Goal: Task Accomplishment & Management: Use online tool/utility

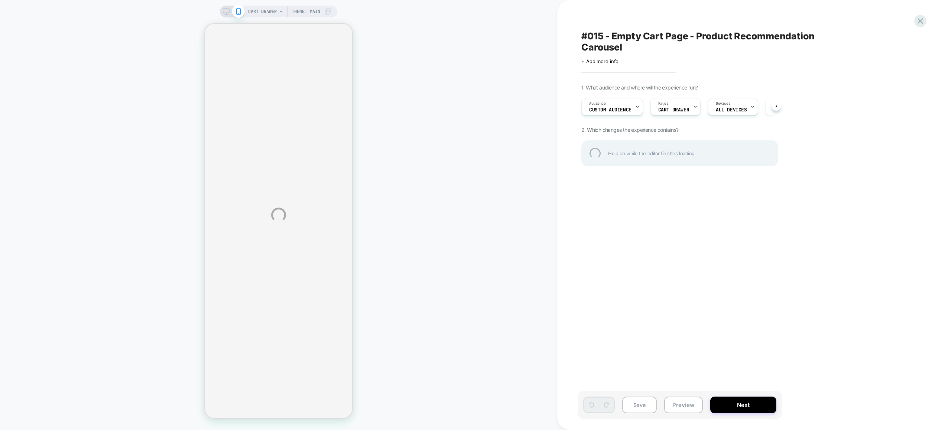
select select "**********"
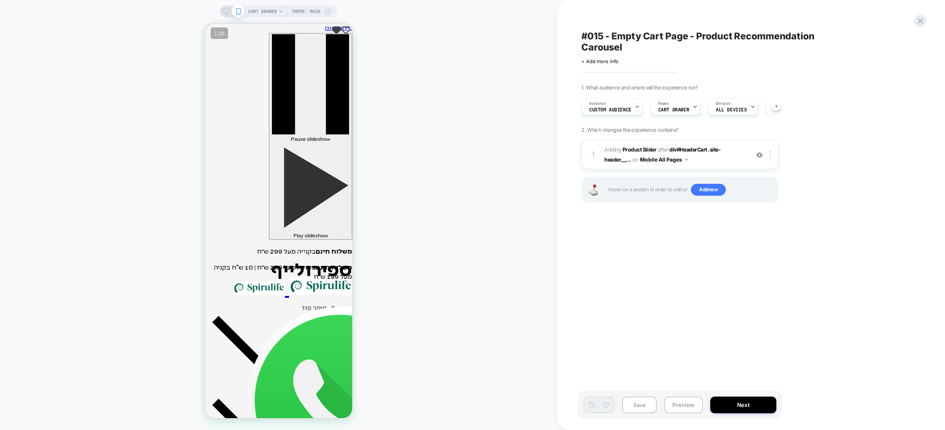
scroll to position [0, 0]
click at [682, 409] on button "Preview" at bounding box center [683, 405] width 39 height 17
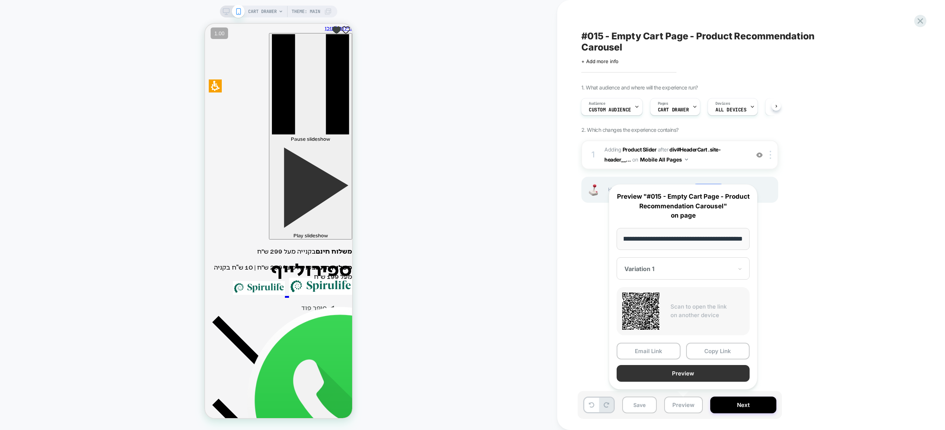
scroll to position [0, 0]
click at [688, 376] on button "Preview" at bounding box center [683, 373] width 133 height 17
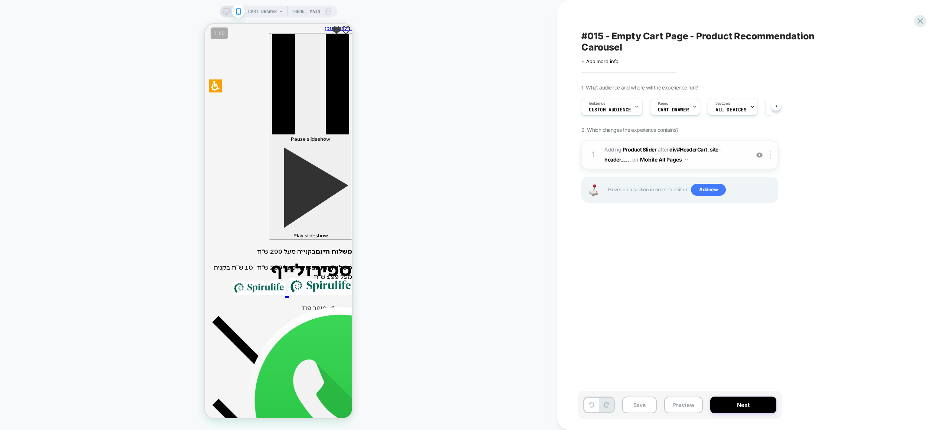
click at [759, 156] on img at bounding box center [759, 155] width 6 height 6
click at [708, 189] on span "Add new" at bounding box center [708, 190] width 35 height 12
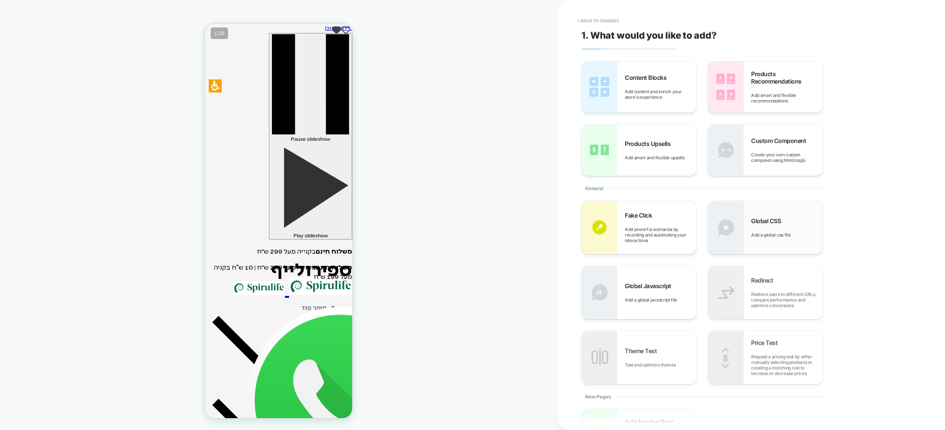
click at [770, 226] on div "Global CSS Add a global css file" at bounding box center [786, 227] width 71 height 20
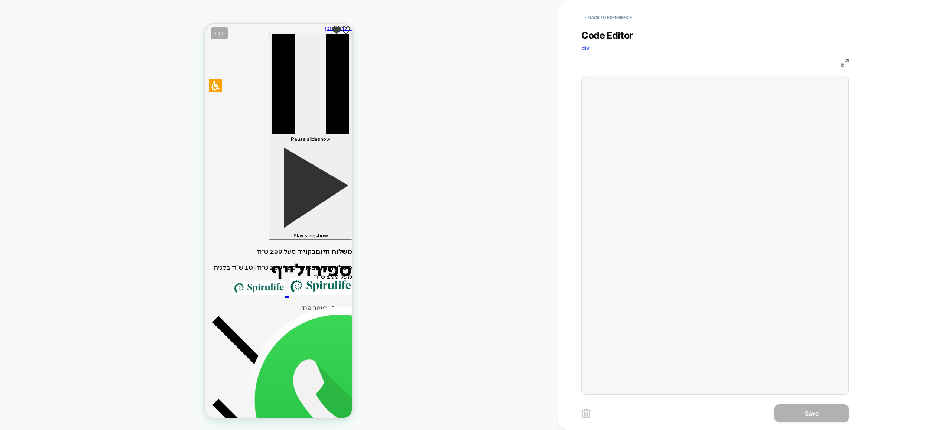
click at [723, 158] on div at bounding box center [714, 235] width 267 height 319
click at [712, 124] on div at bounding box center [730, 235] width 230 height 311
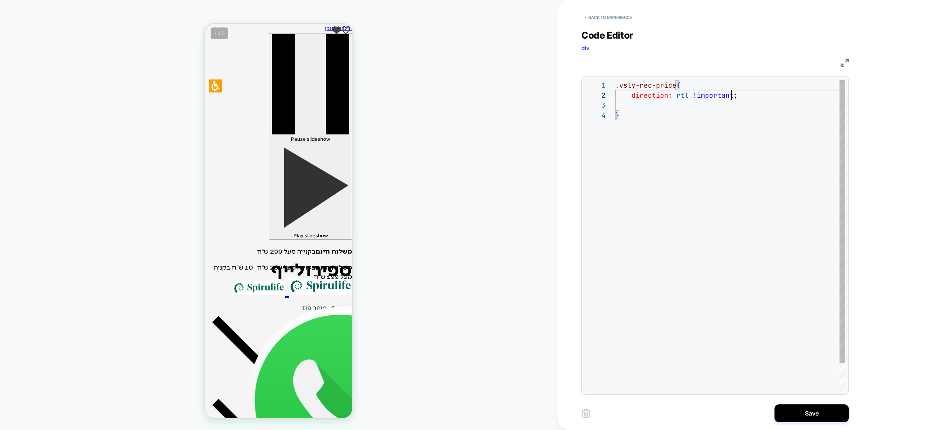
scroll to position [20, 0]
click at [648, 107] on div ".vsly-rec-price { direction: rtl !important ; }" at bounding box center [730, 250] width 230 height 341
type textarea "**********"
click at [808, 413] on button "Save" at bounding box center [812, 414] width 74 height 18
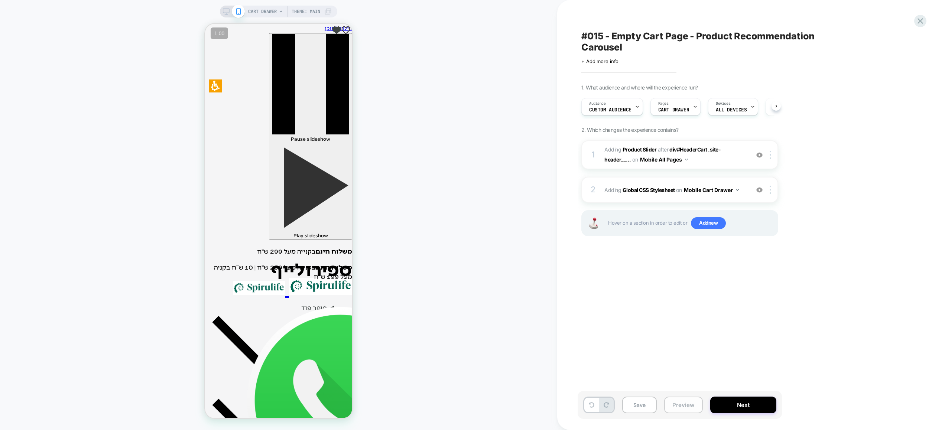
scroll to position [0, 0]
click at [720, 191] on button "Mobile Cart Drawer" at bounding box center [711, 190] width 55 height 11
click at [715, 304] on div "Mobile All Pages" at bounding box center [712, 303] width 90 height 16
click at [674, 413] on button "Preview" at bounding box center [683, 405] width 39 height 17
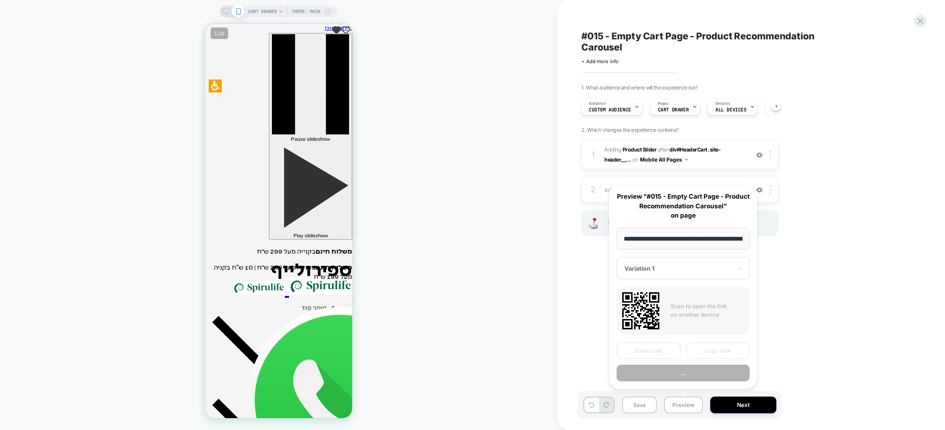
scroll to position [0, 63]
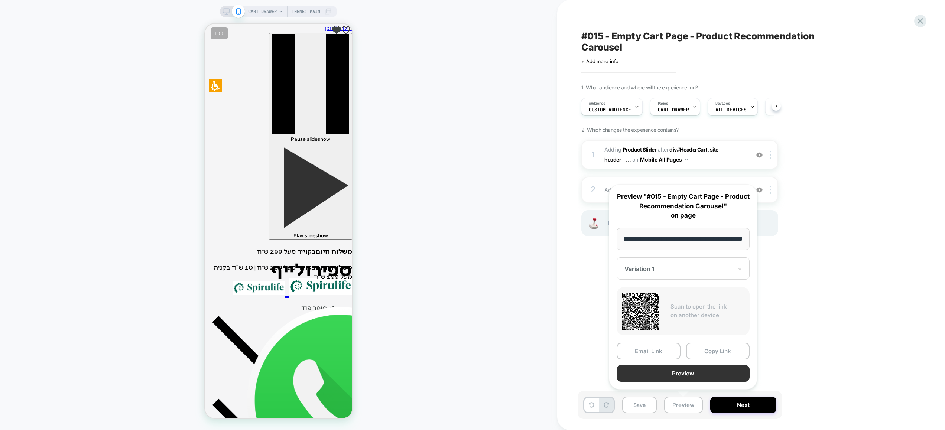
click at [684, 377] on button "Preview" at bounding box center [683, 373] width 133 height 17
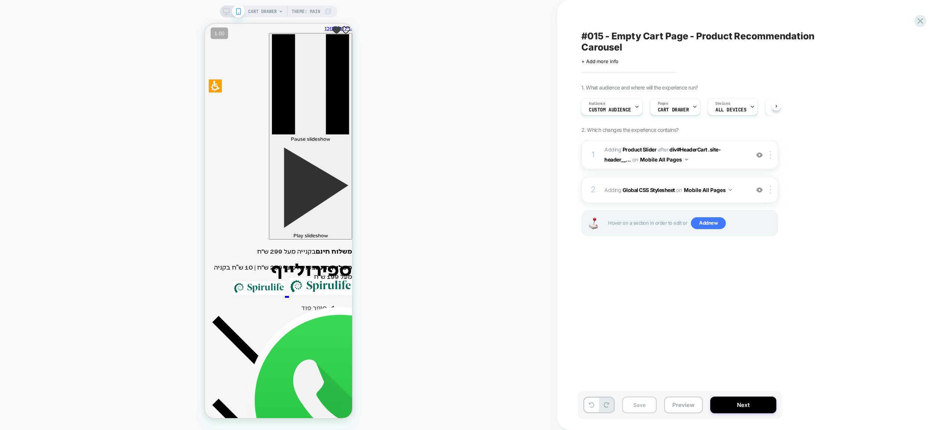
click at [644, 408] on button "Save" at bounding box center [639, 405] width 35 height 17
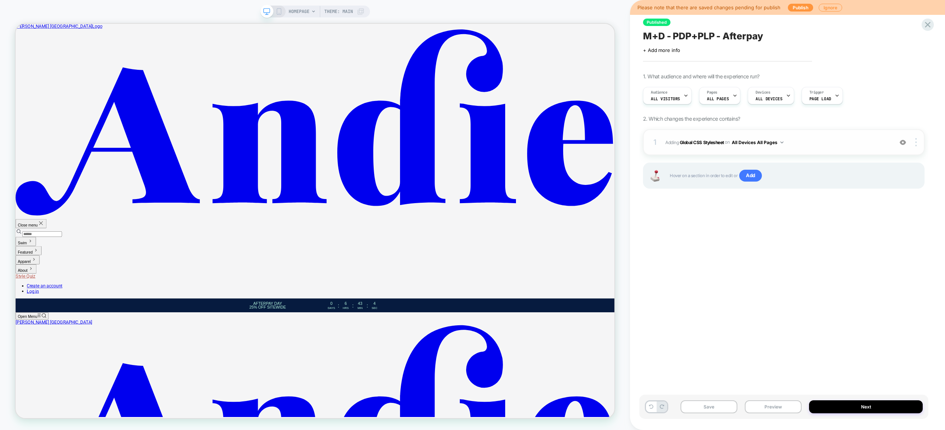
click at [898, 143] on div at bounding box center [903, 142] width 14 height 8
click at [902, 144] on img at bounding box center [903, 142] width 6 height 6
click at [851, 142] on span "Adding Global CSS Stylesheet on All Devices All Pages" at bounding box center [777, 142] width 224 height 9
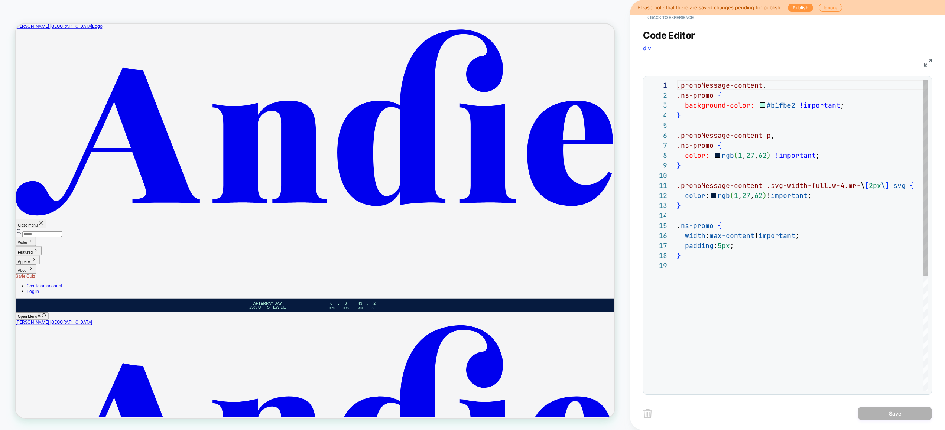
scroll to position [100, 0]
click at [665, 19] on button "< Back to experience" at bounding box center [670, 18] width 54 height 12
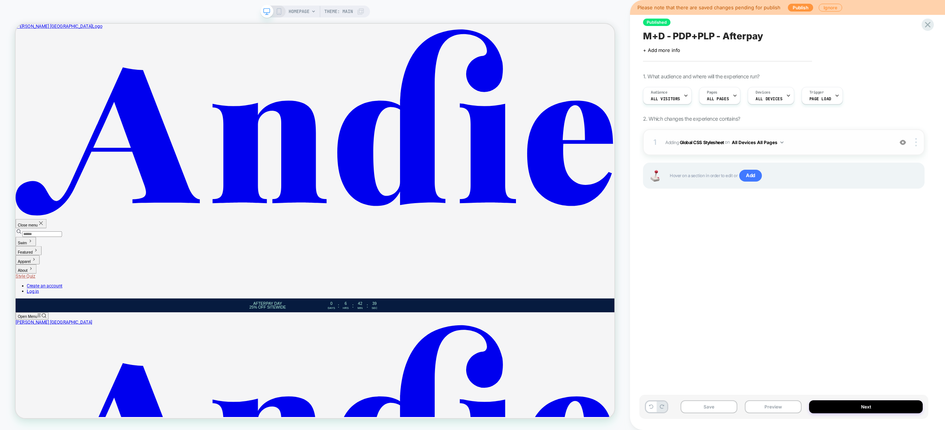
click at [902, 143] on img at bounding box center [903, 142] width 6 height 6
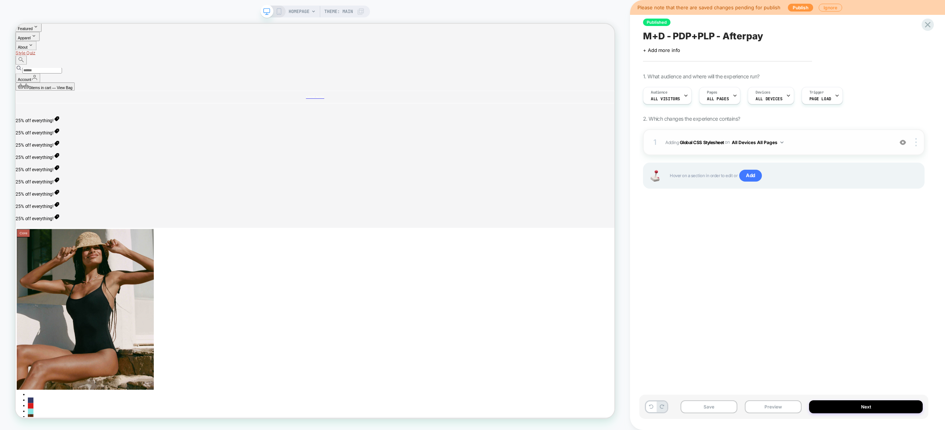
scroll to position [718, 0]
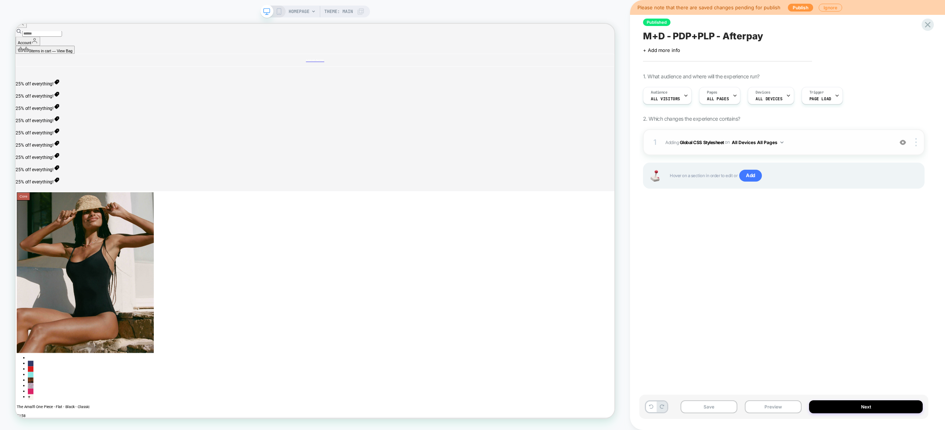
click at [820, 147] on span "Adding Global CSS Stylesheet on All Devices All Pages" at bounding box center [777, 142] width 224 height 9
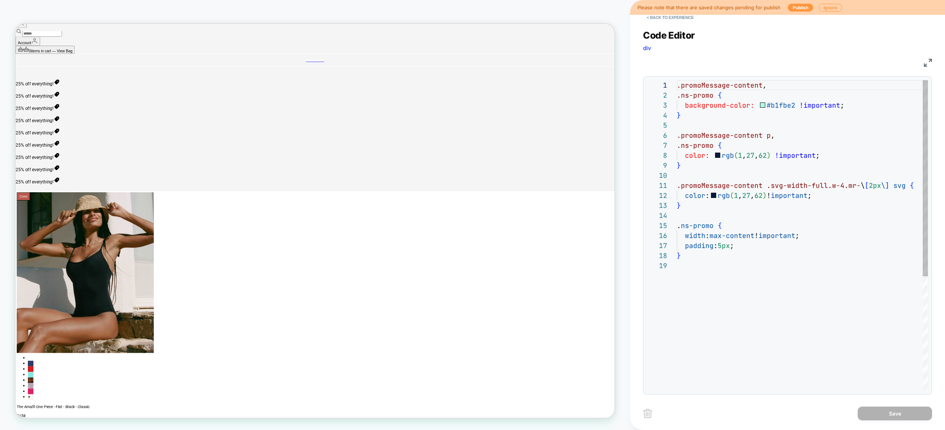
scroll to position [100, 0]
click at [656, 17] on button "< Back to experience" at bounding box center [670, 18] width 54 height 12
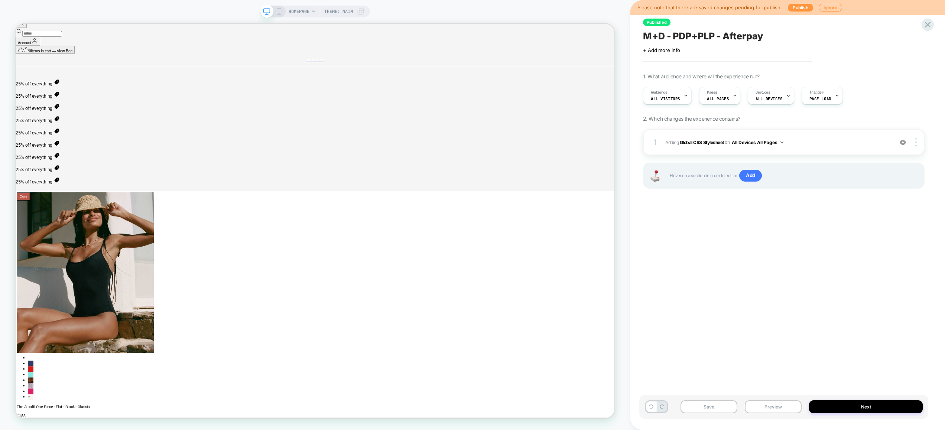
click at [294, 13] on span "HOMEPAGE" at bounding box center [299, 12] width 21 height 12
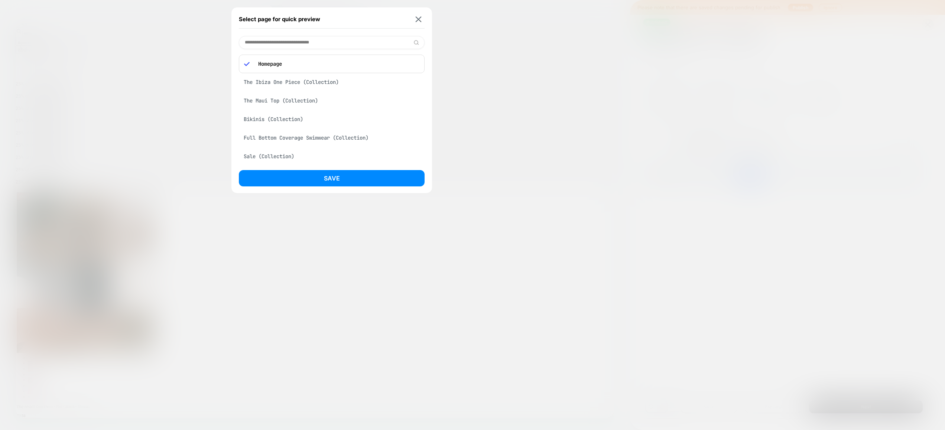
click at [314, 102] on div "The Maui Top (Collection)" at bounding box center [332, 101] width 186 height 14
click at [327, 182] on button "Save" at bounding box center [332, 178] width 186 height 16
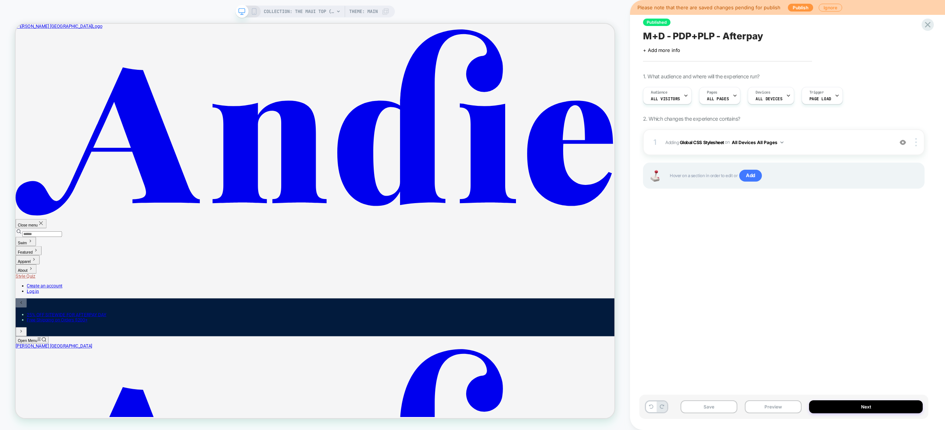
scroll to position [0, 0]
click at [812, 146] on span "Adding Global CSS Stylesheet on All Devices All Pages" at bounding box center [777, 142] width 224 height 9
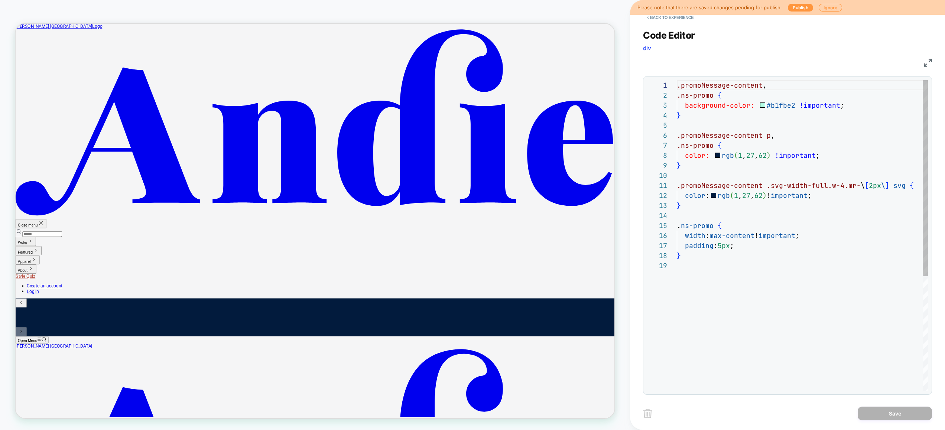
scroll to position [100, 0]
click at [681, 20] on button "< Back to experience" at bounding box center [670, 18] width 54 height 12
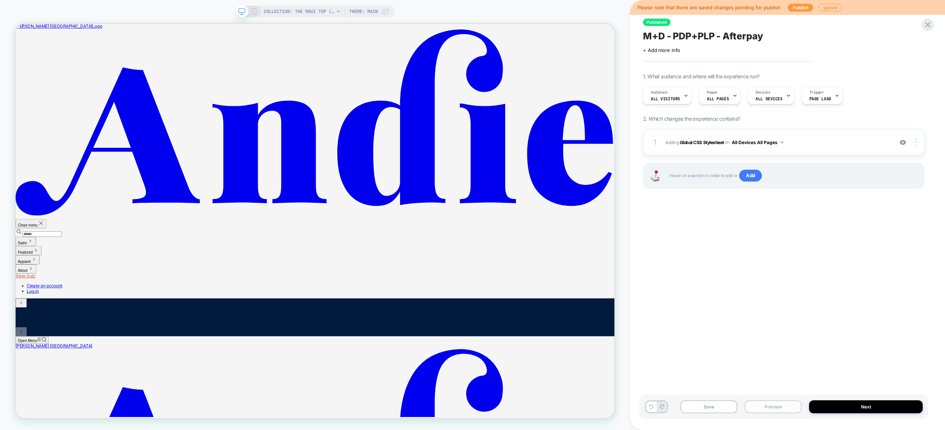
click at [772, 412] on button "Preview" at bounding box center [773, 406] width 57 height 13
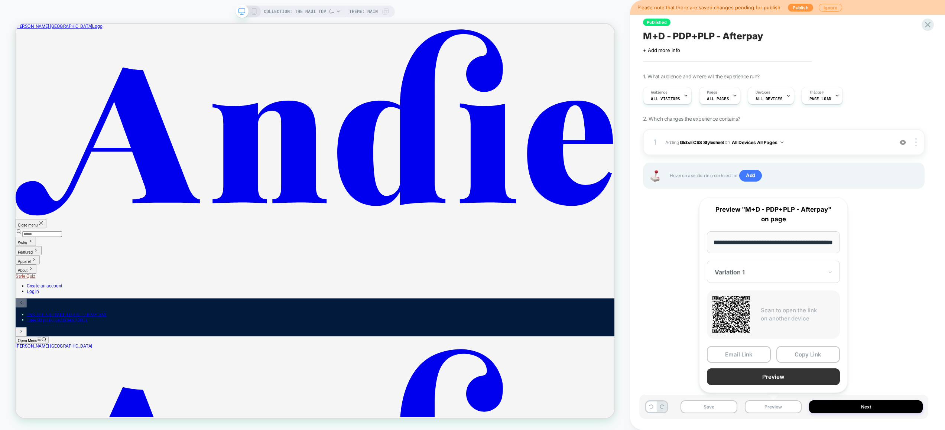
scroll to position [0, 0]
click at [760, 378] on button "Preview" at bounding box center [773, 377] width 133 height 17
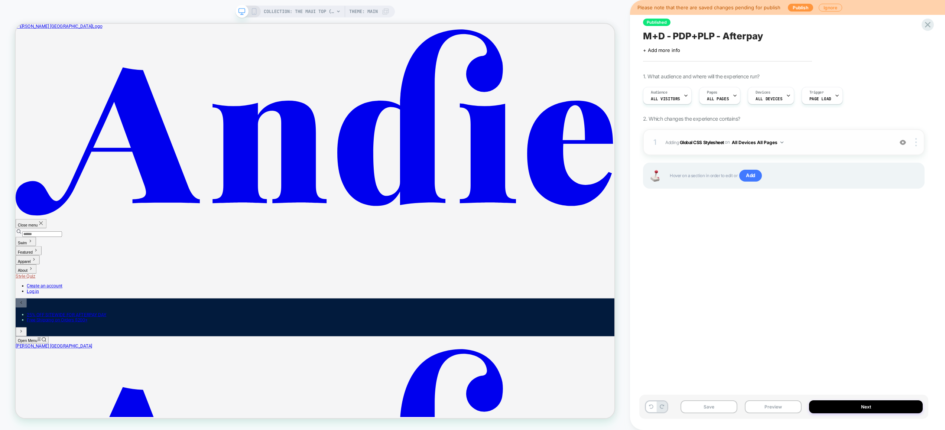
click at [846, 143] on span "Adding Global CSS Stylesheet on All Devices All Pages" at bounding box center [777, 142] width 224 height 9
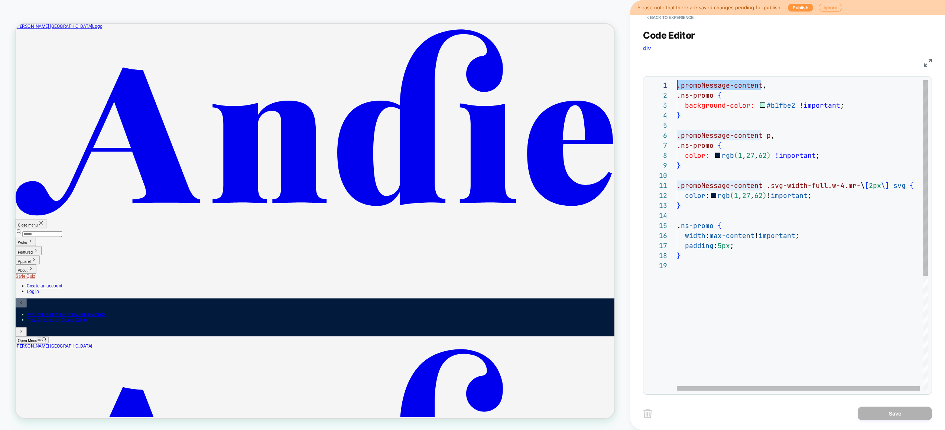
drag, startPoint x: 761, startPoint y: 86, endPoint x: 623, endPoint y: 83, distance: 138.2
click at [677, 83] on div ".promoMessage-content , .ns-promo { background-color: #b1fbe2 !important ; } .p…" at bounding box center [804, 325] width 254 height 491
click at [766, 129] on div ".promoMessage-content , .ns-promo { background-color: #b1fbe2 !important ; } .p…" at bounding box center [804, 325] width 254 height 491
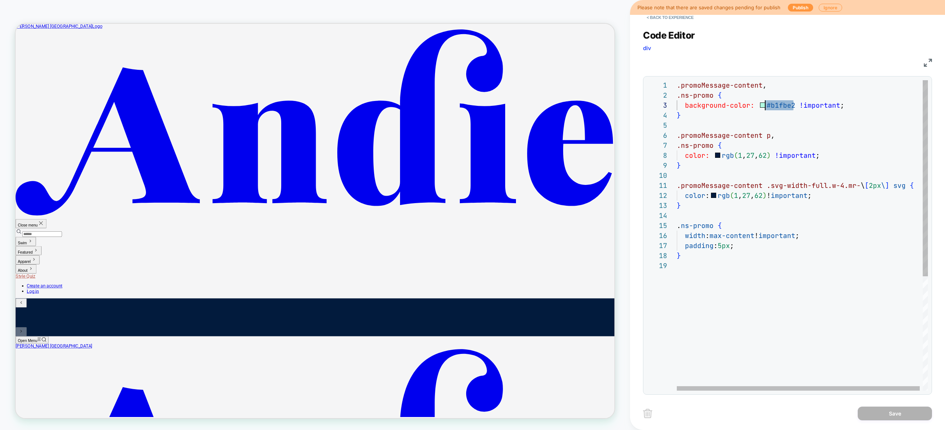
drag, startPoint x: 794, startPoint y: 108, endPoint x: 765, endPoint y: 106, distance: 29.4
click at [765, 106] on div ".promoMessage-content , .ns-promo { background-color: #b1fbe2 !important ; } .p…" at bounding box center [804, 325] width 254 height 491
drag, startPoint x: 863, startPoint y: 106, endPoint x: 765, endPoint y: 105, distance: 98.5
click at [766, 104] on div ".promoMessage-content , .ns-promo { background-color: #b1fbe2 !important ; } .p…" at bounding box center [804, 325] width 254 height 491
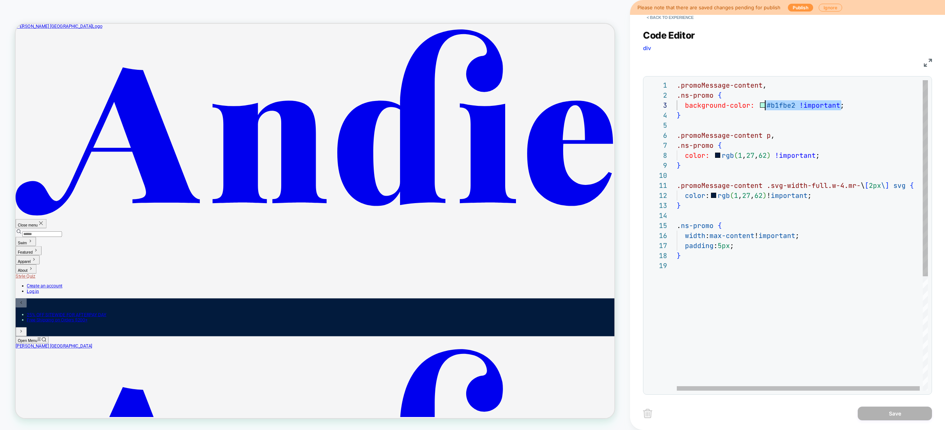
type textarea "**********"
click at [859, 309] on div ".promoMessage-content , .ns-promo { background-color: #b1fbe2 !important ; } .p…" at bounding box center [804, 325] width 254 height 491
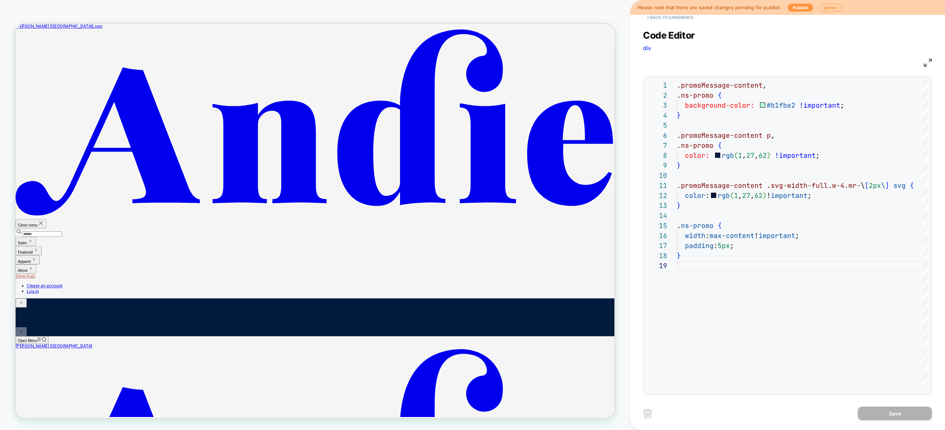
click at [677, 18] on button "< Back to experience" at bounding box center [670, 18] width 54 height 12
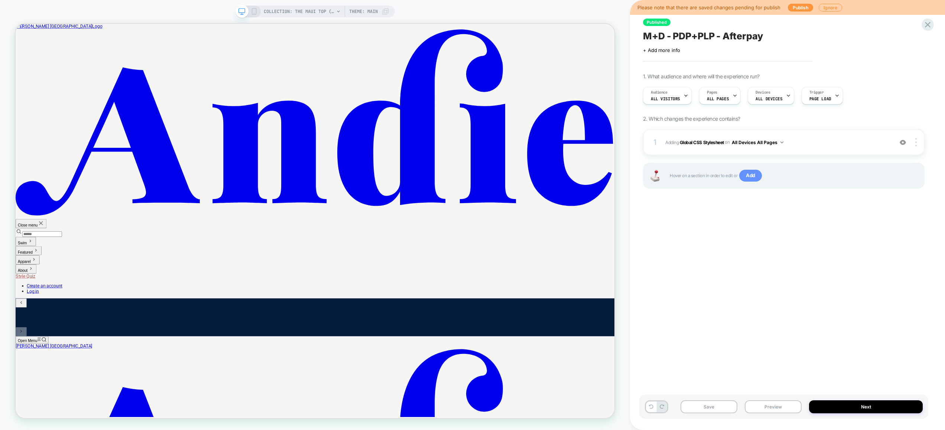
click at [752, 176] on span "Add" at bounding box center [750, 176] width 23 height 12
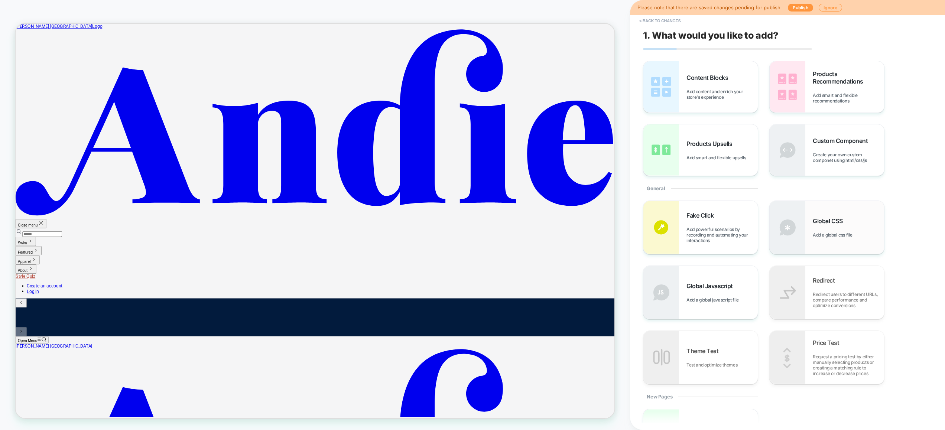
click at [816, 237] on span "Add a global css file" at bounding box center [834, 235] width 43 height 6
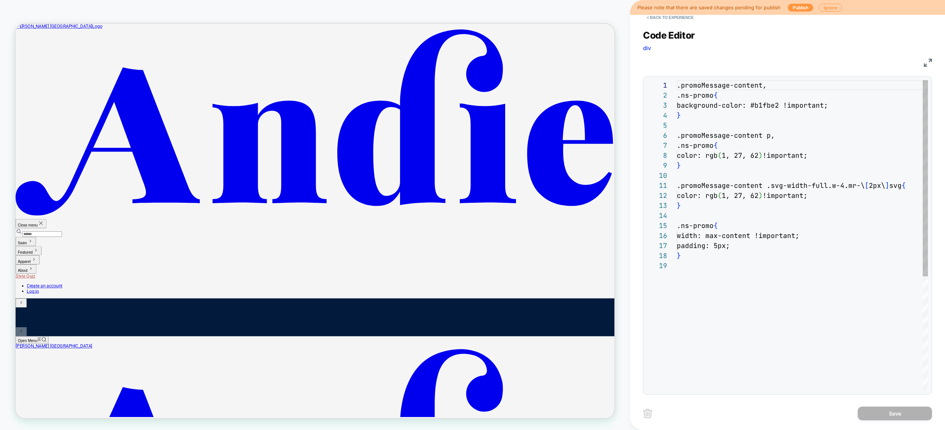
scroll to position [100, 0]
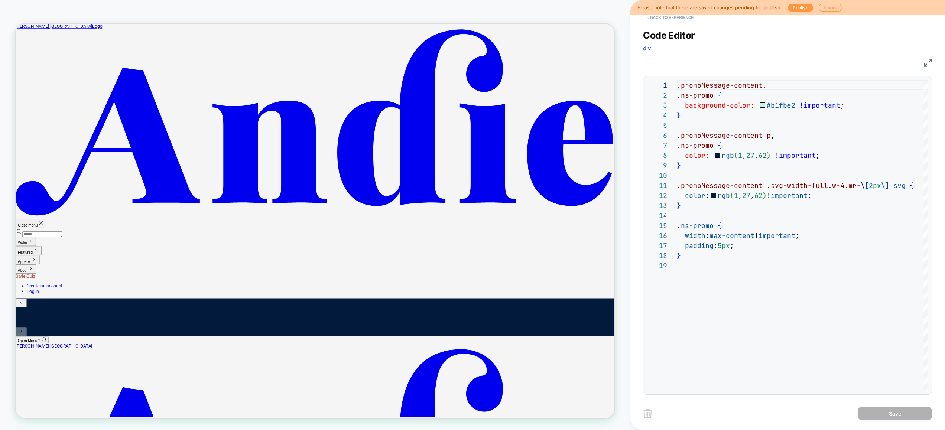
click at [661, 16] on button "< Back to experience" at bounding box center [670, 18] width 54 height 12
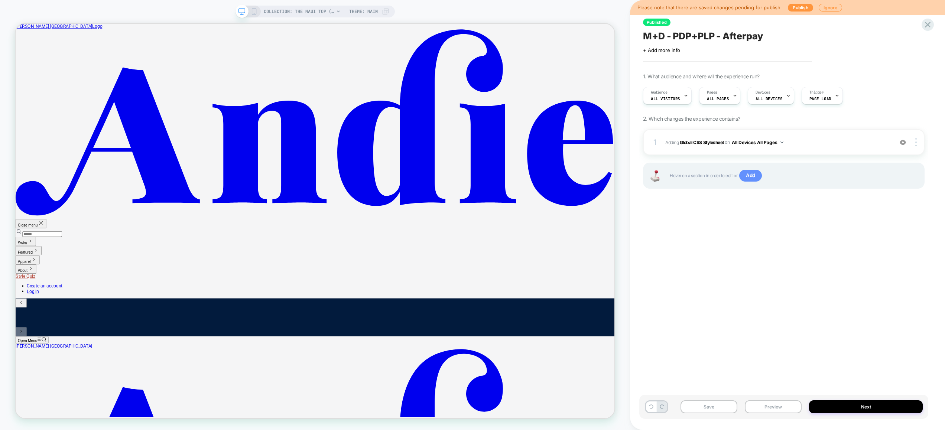
click at [758, 176] on span "Add" at bounding box center [750, 176] width 23 height 12
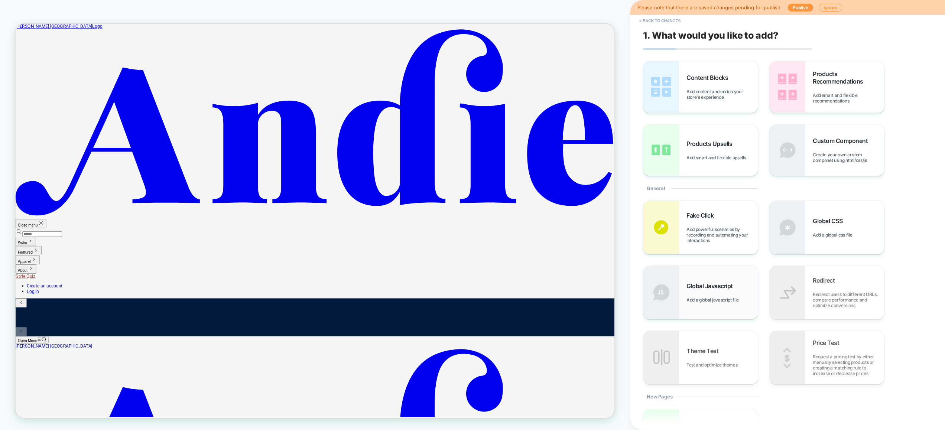
click at [732, 286] on span "Global Javascript" at bounding box center [712, 285] width 50 height 7
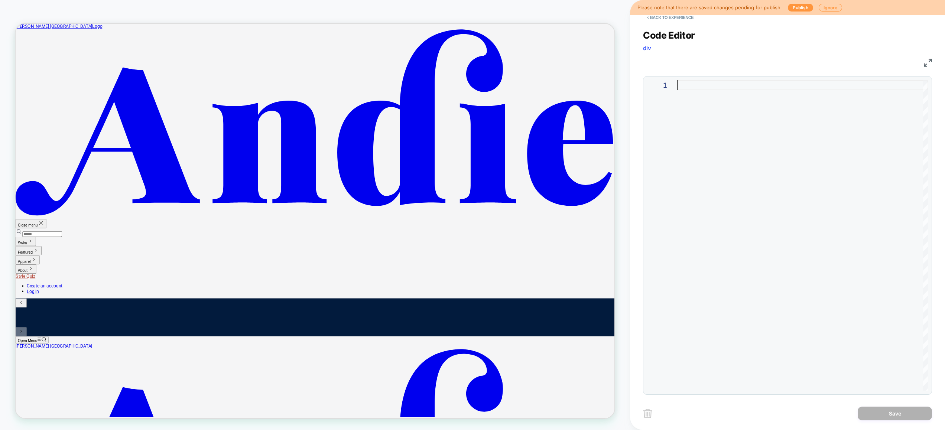
click at [734, 179] on div at bounding box center [802, 235] width 251 height 311
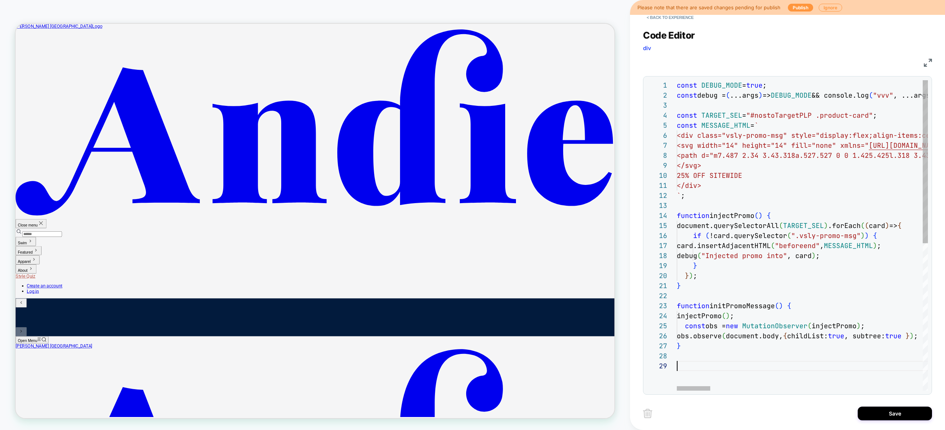
scroll to position [80, 0]
type textarea "**********"
click at [898, 412] on button "Save" at bounding box center [895, 414] width 74 height 14
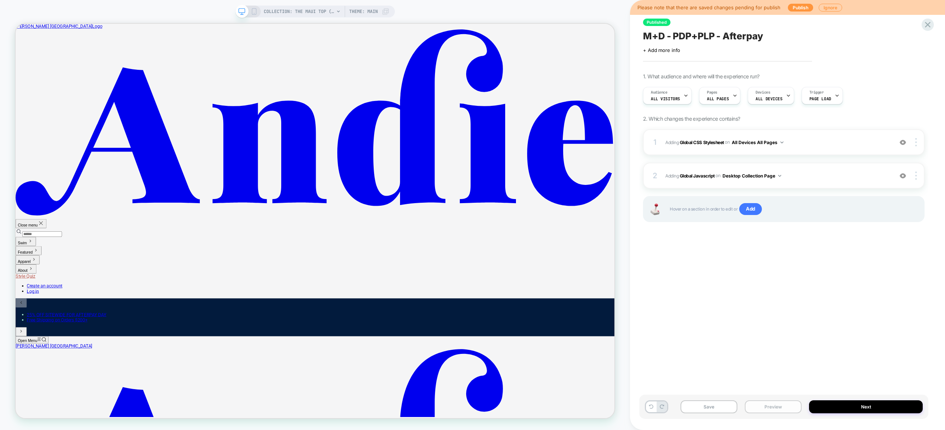
click at [779, 410] on button "Preview" at bounding box center [773, 406] width 57 height 13
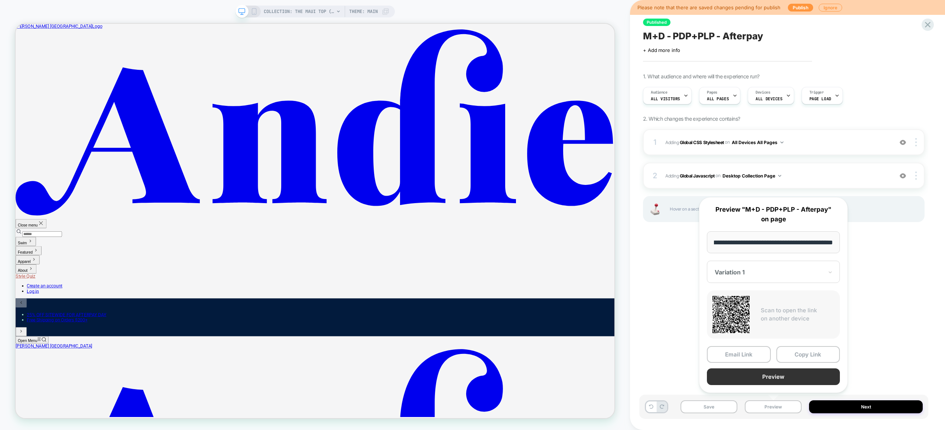
scroll to position [0, 0]
click at [782, 383] on button "Preview" at bounding box center [773, 377] width 133 height 17
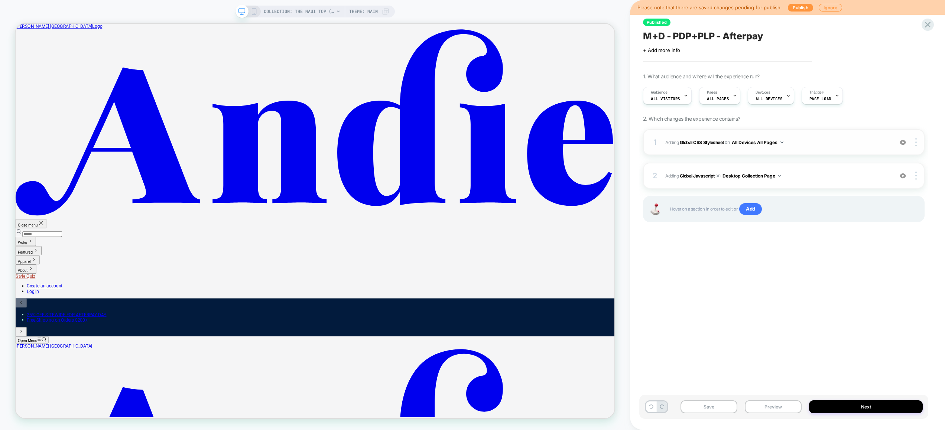
click at [824, 137] on div "1 Adding Global CSS Stylesheet on All Devices All Pages Add Before Add After Ta…" at bounding box center [784, 142] width 282 height 26
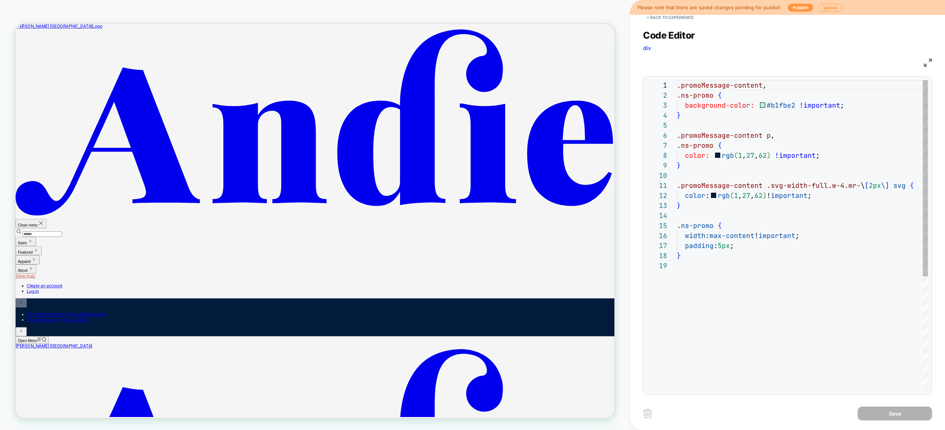
scroll to position [100, 0]
click at [676, 19] on button "< Back to experience" at bounding box center [670, 18] width 54 height 12
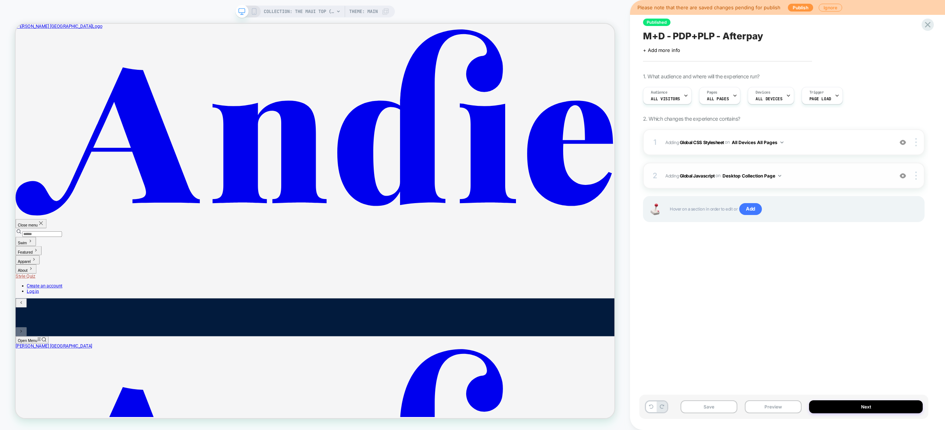
click at [805, 181] on div "2 Adding Global Javascript on Desktop Collection Page Add Before Add After Copy…" at bounding box center [784, 176] width 282 height 26
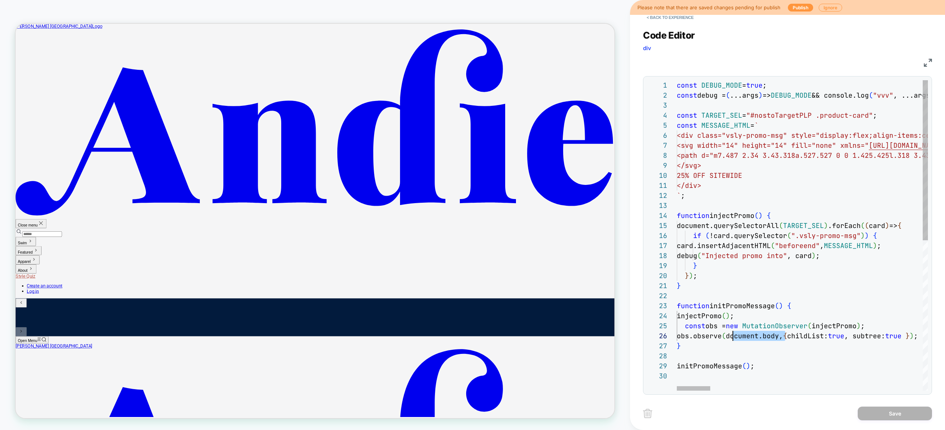
scroll to position [50, 56]
drag, startPoint x: 785, startPoint y: 336, endPoint x: 734, endPoint y: 335, distance: 50.9
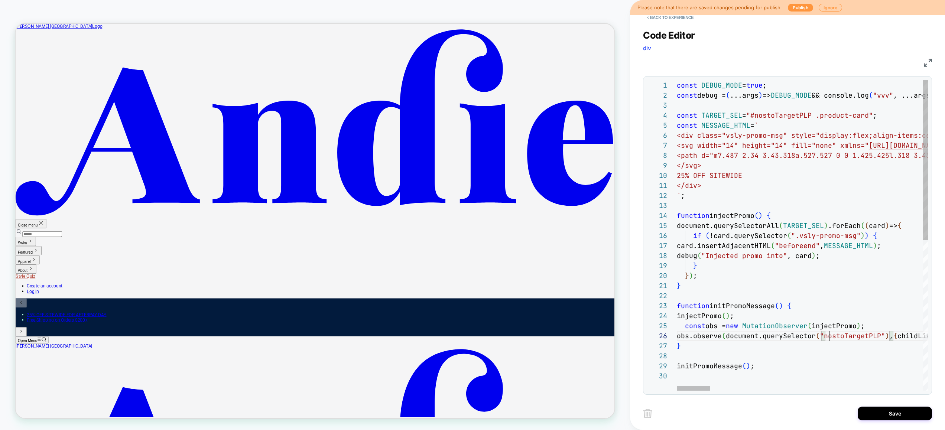
scroll to position [50, 156]
type textarea "**********"
click at [883, 411] on button "Save" at bounding box center [895, 414] width 74 height 14
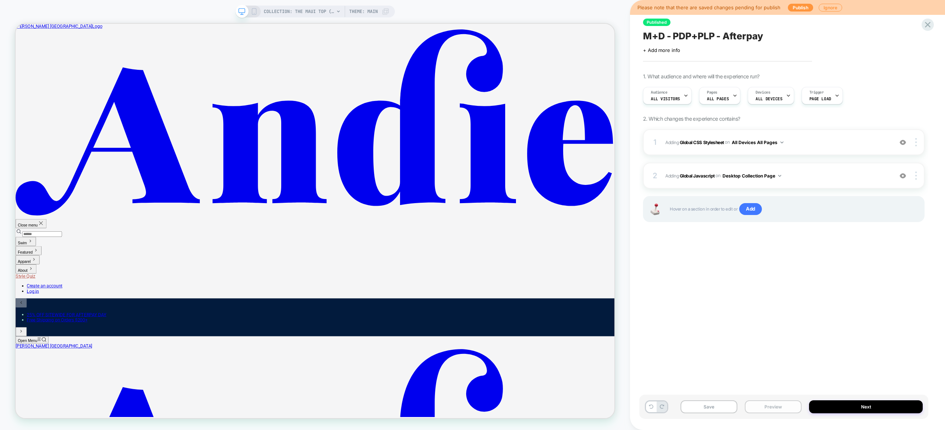
click at [772, 407] on button "Preview" at bounding box center [773, 406] width 57 height 13
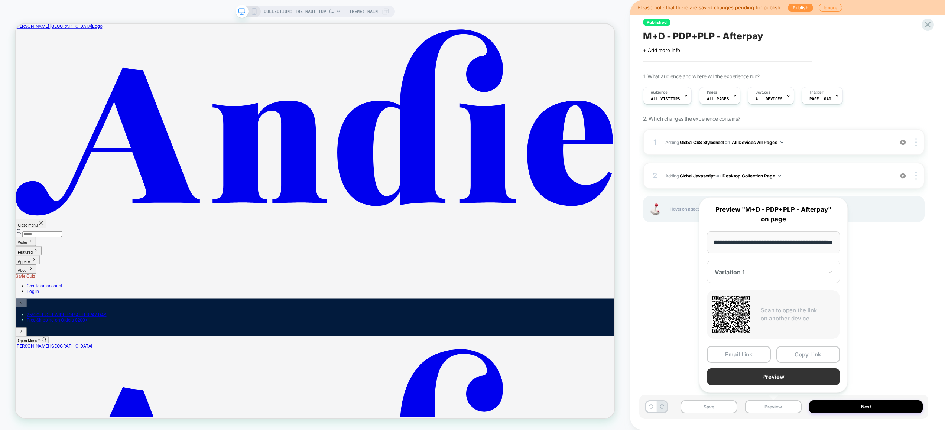
scroll to position [0, 0]
click at [770, 385] on button "Preview" at bounding box center [773, 377] width 133 height 17
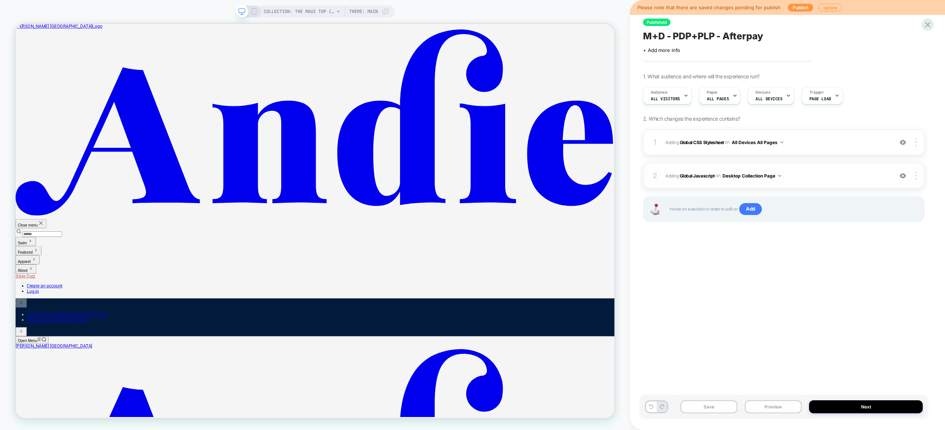
click at [804, 163] on div "2 Adding Global Javascript on Desktop Collection Page Add Before Add After Copy…" at bounding box center [784, 176] width 282 height 26
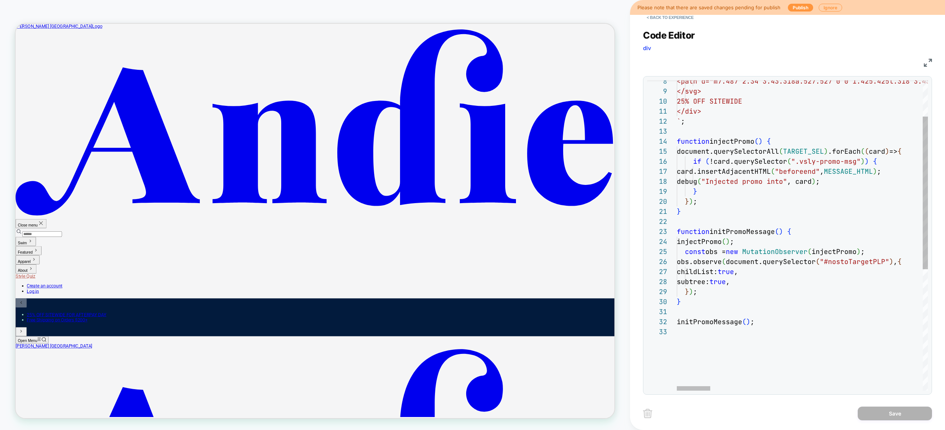
scroll to position [10, 76]
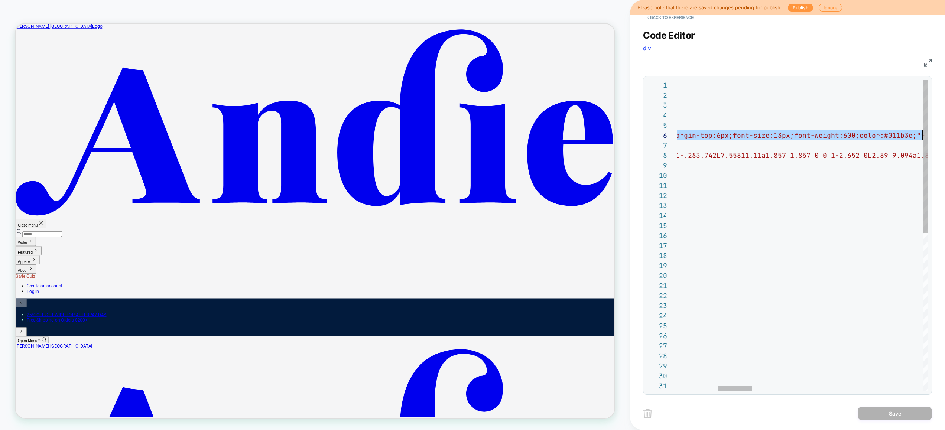
drag, startPoint x: 872, startPoint y: 137, endPoint x: 909, endPoint y: 138, distance: 37.6
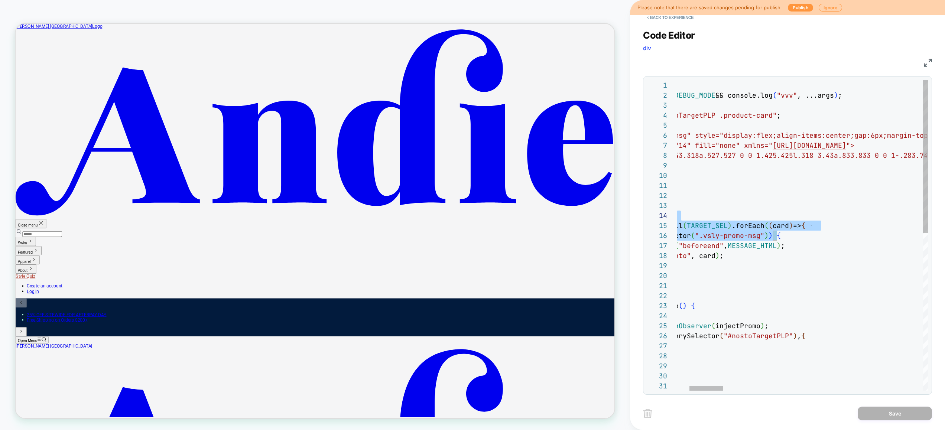
scroll to position [20, 0]
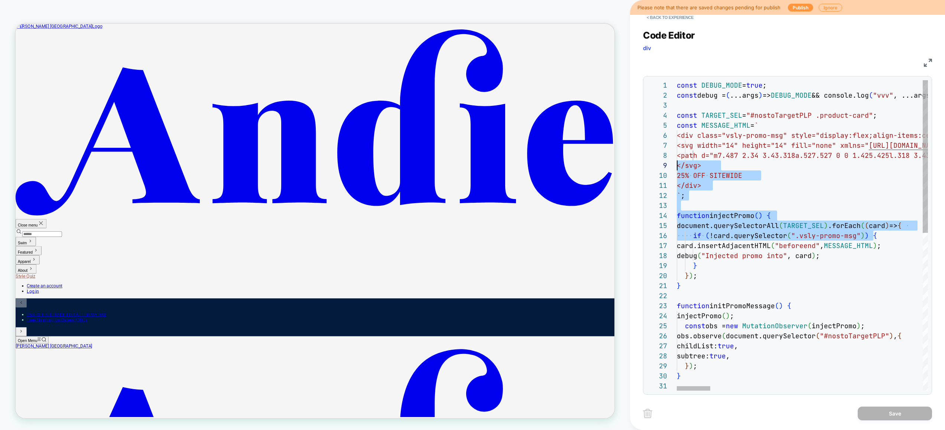
drag, startPoint x: 820, startPoint y: 236, endPoint x: 621, endPoint y: 170, distance: 209.6
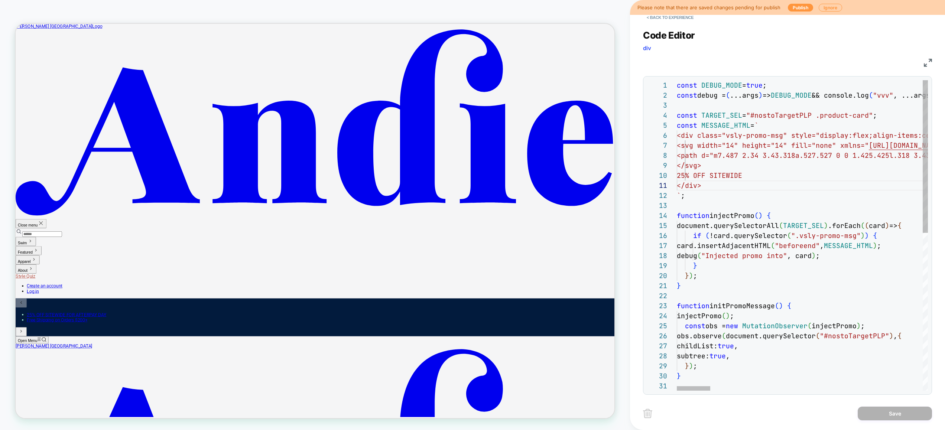
scroll to position [60, 76]
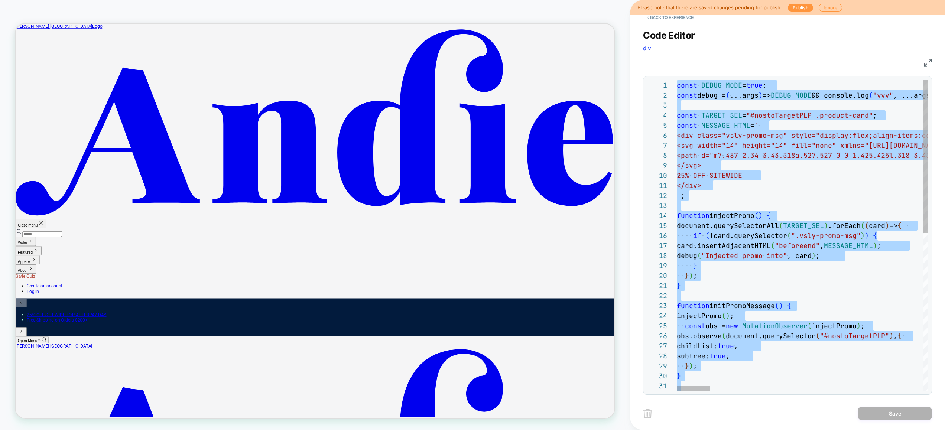
type textarea "**********"
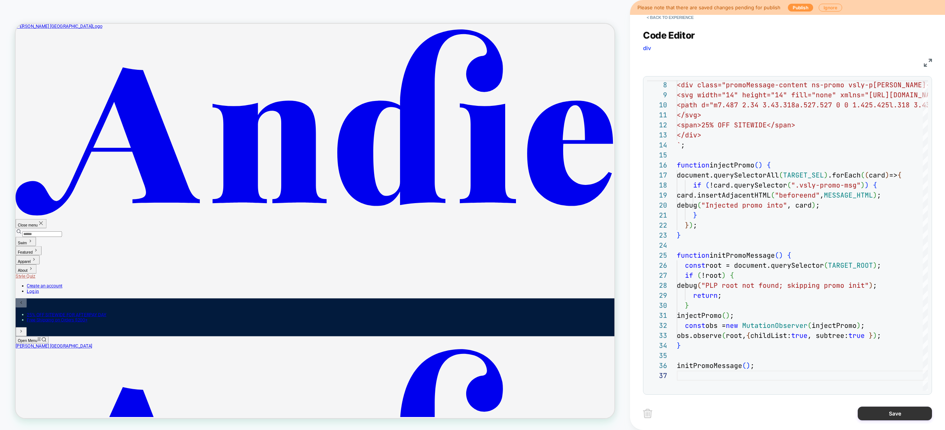
click at [881, 411] on button "Save" at bounding box center [895, 414] width 74 height 14
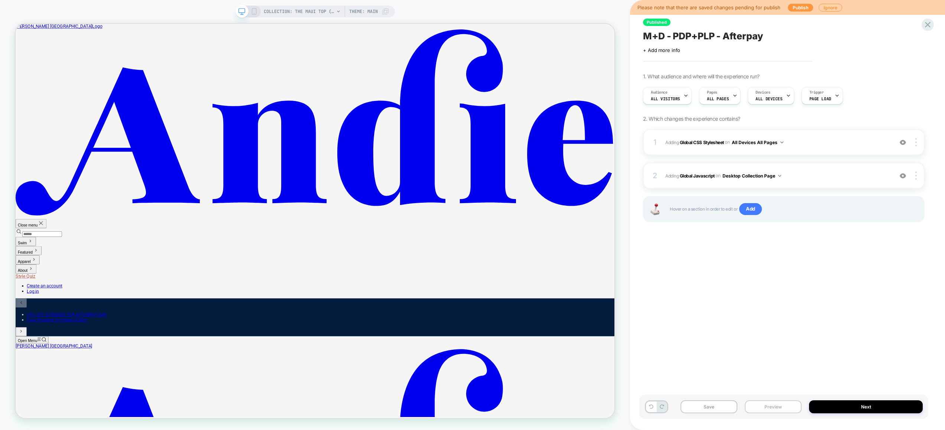
click at [753, 405] on button "Preview" at bounding box center [773, 406] width 57 height 13
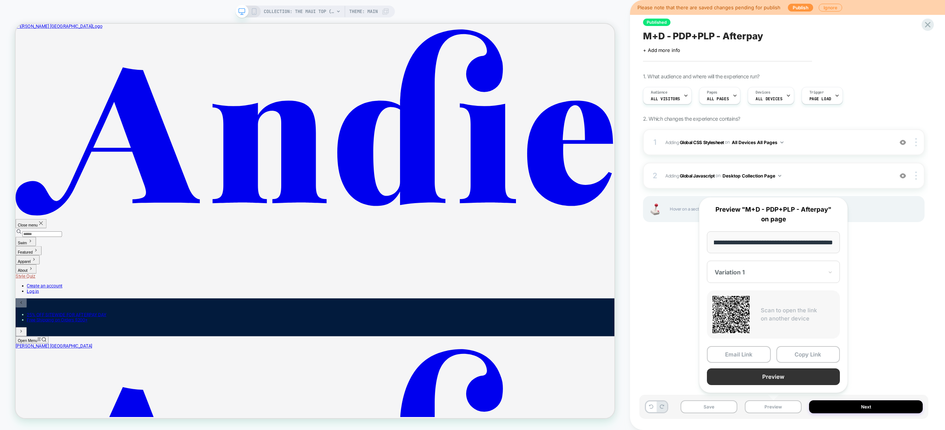
scroll to position [0, 0]
click at [767, 375] on button "Preview" at bounding box center [773, 377] width 133 height 17
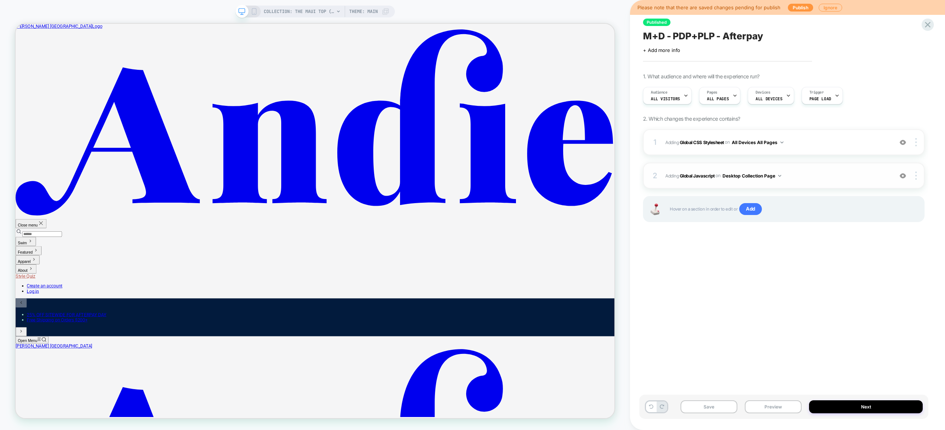
click at [820, 171] on span "Adding Global Javascript on Desktop Collection Page" at bounding box center [777, 175] width 224 height 9
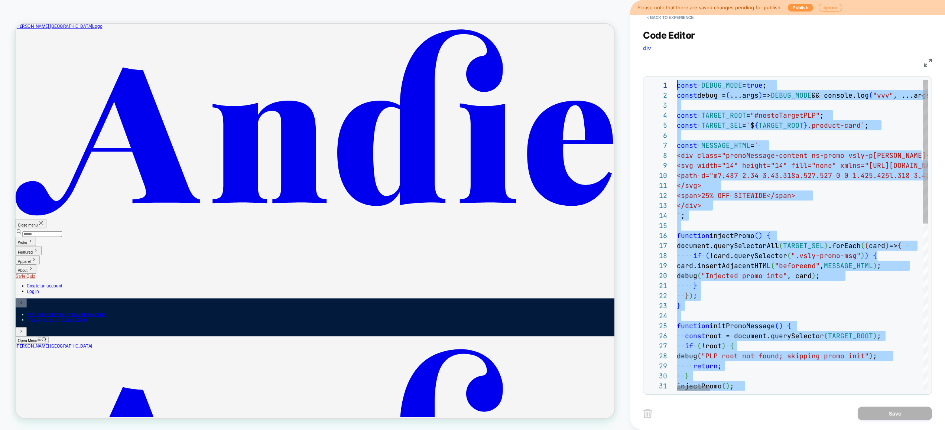
drag, startPoint x: 692, startPoint y: 348, endPoint x: 470, endPoint y: 34, distance: 384.8
type textarea "**********"
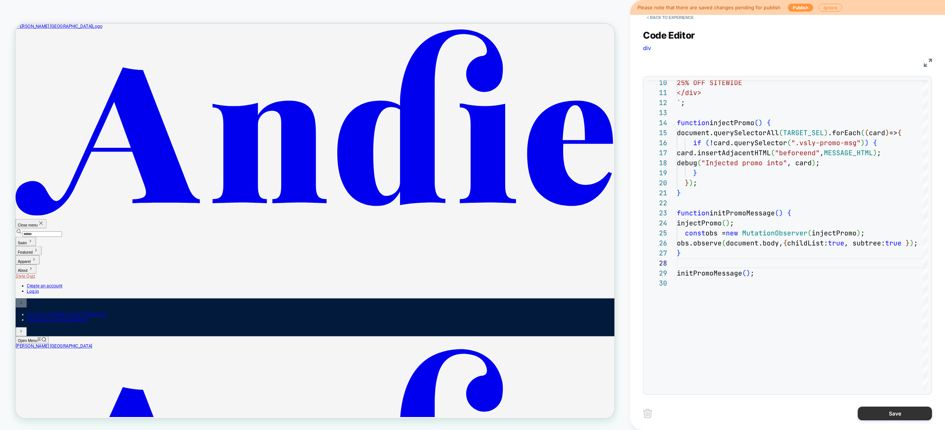
click at [875, 415] on button "Save" at bounding box center [895, 414] width 74 height 14
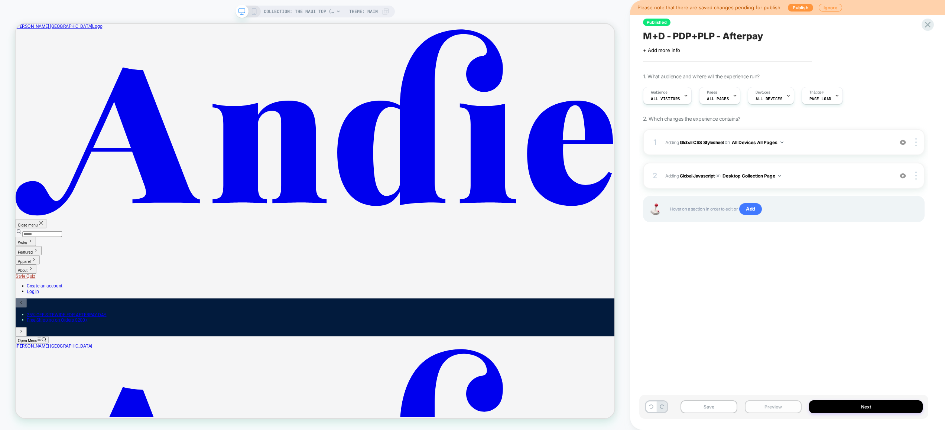
click at [779, 409] on button "Preview" at bounding box center [773, 406] width 57 height 13
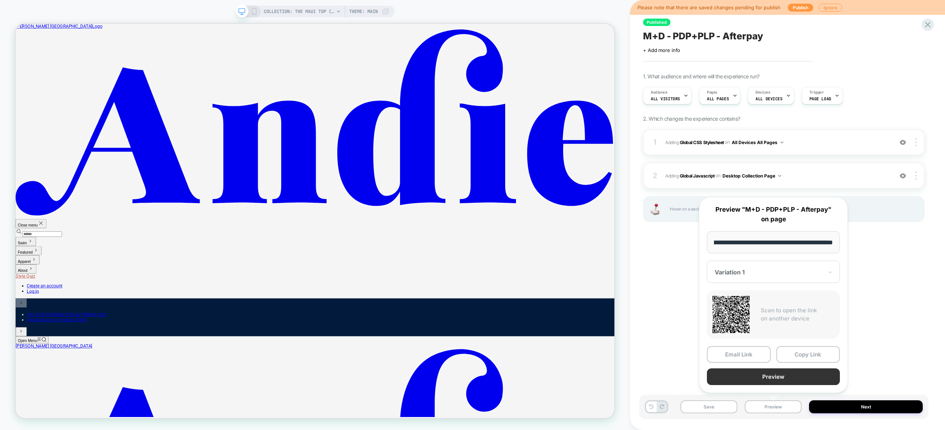
scroll to position [0, 0]
click at [777, 380] on button "Preview" at bounding box center [773, 377] width 133 height 17
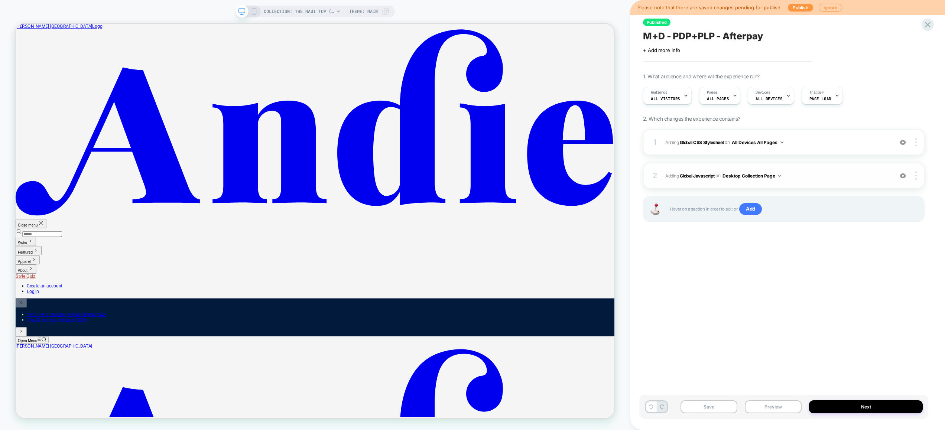
click at [815, 173] on span "Adding Global Javascript on Desktop Collection Page" at bounding box center [777, 175] width 224 height 9
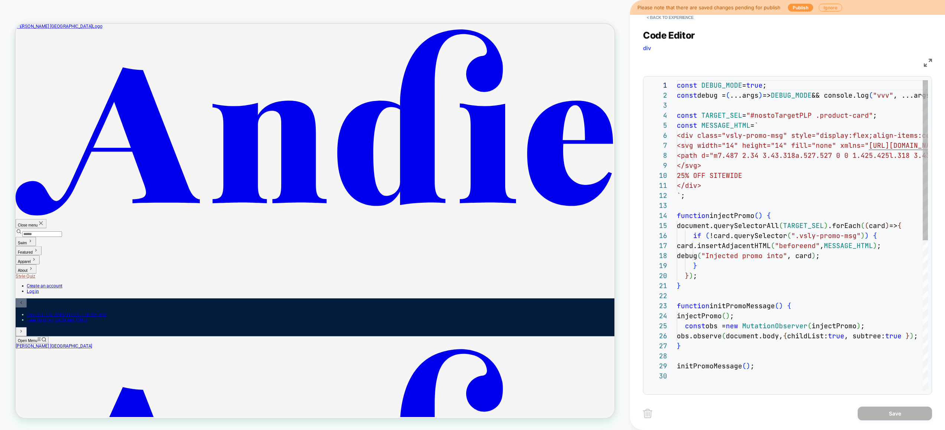
click at [813, 168] on div "const DEBUG_MODE = true ; const debug = ( ...args ) => DEBUG_MODE && console.lo…" at bounding box center [802, 380] width 251 height 601
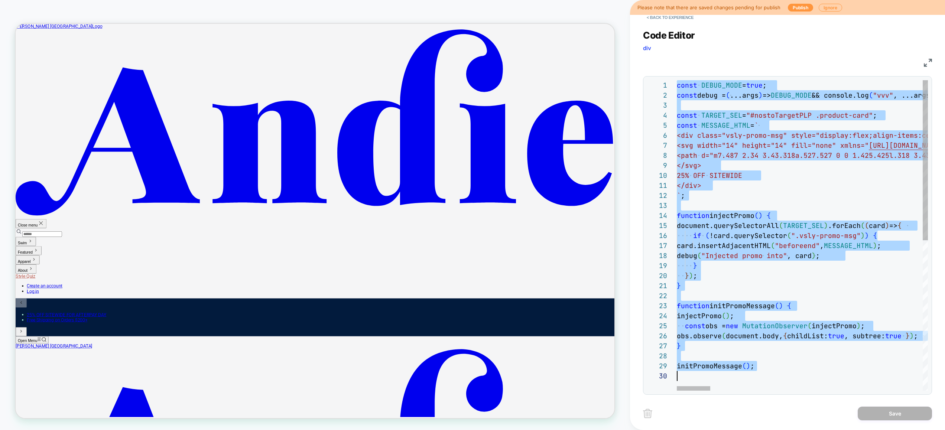
type textarea "**********"
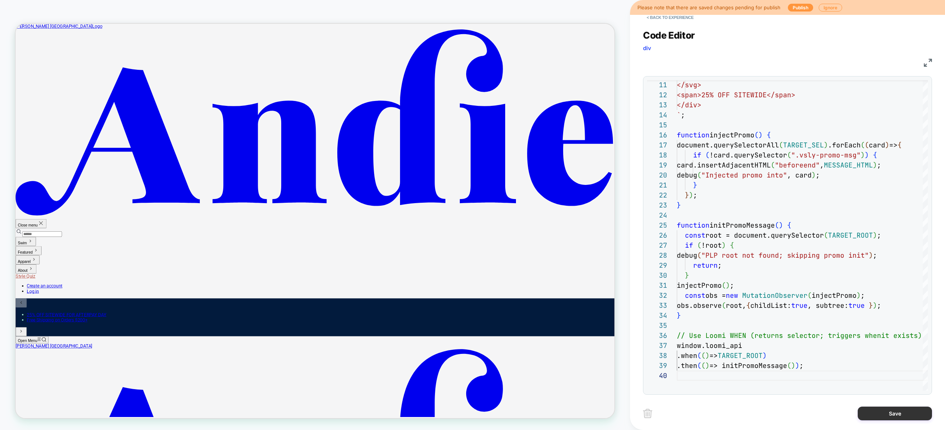
click at [885, 414] on button "Save" at bounding box center [895, 414] width 74 height 14
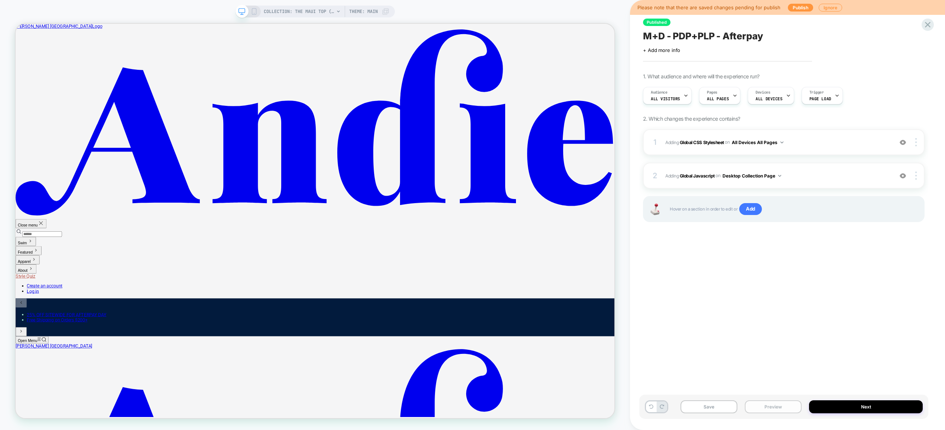
click at [783, 407] on button "Preview" at bounding box center [773, 406] width 57 height 13
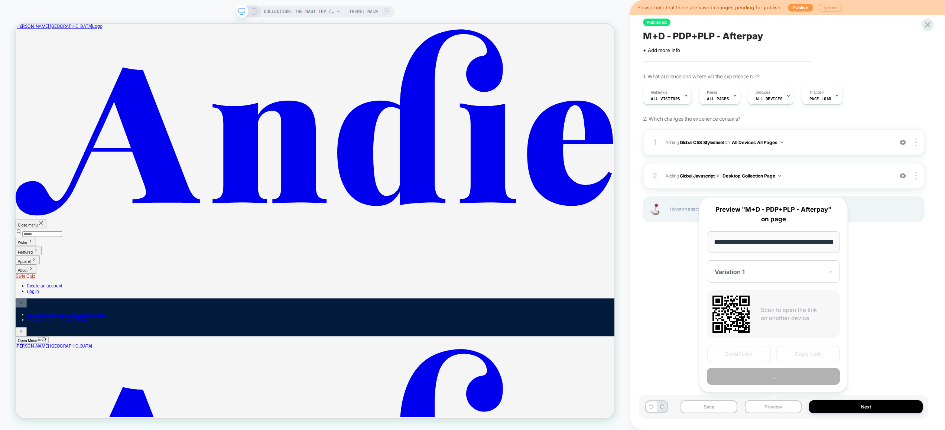
scroll to position [0, 91]
click at [783, 378] on button "Preview" at bounding box center [773, 377] width 133 height 17
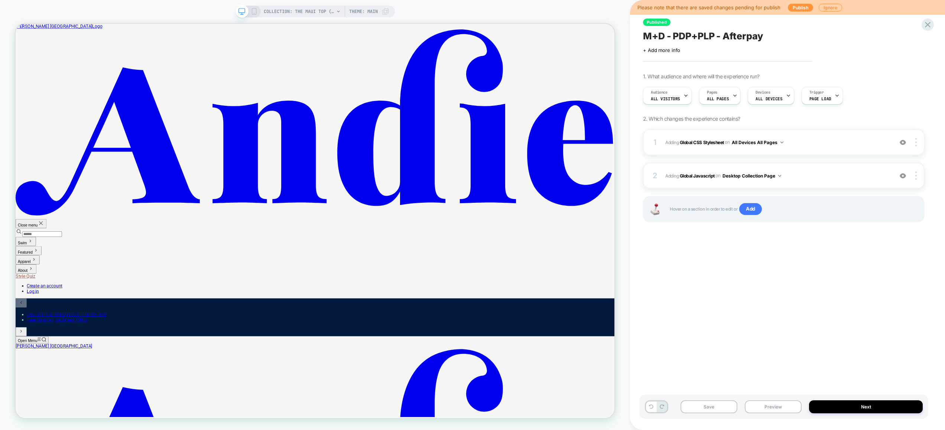
click at [805, 173] on span "Adding Global Javascript on Desktop Collection Page" at bounding box center [777, 175] width 224 height 9
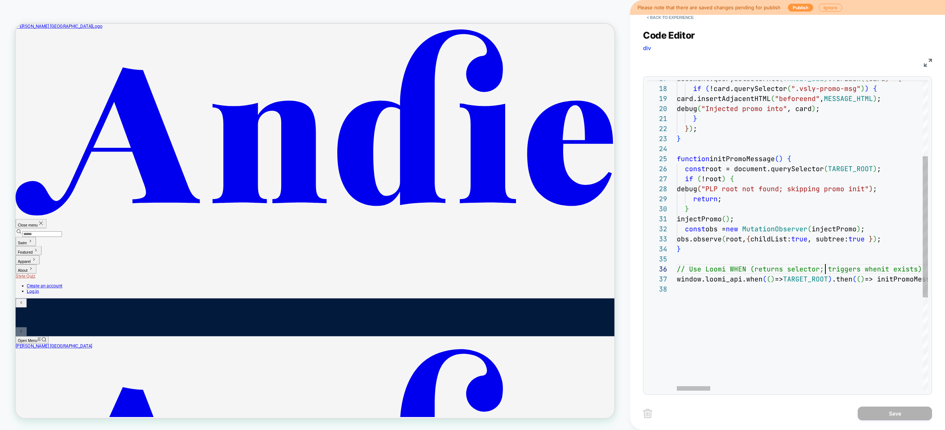
scroll to position [50, 149]
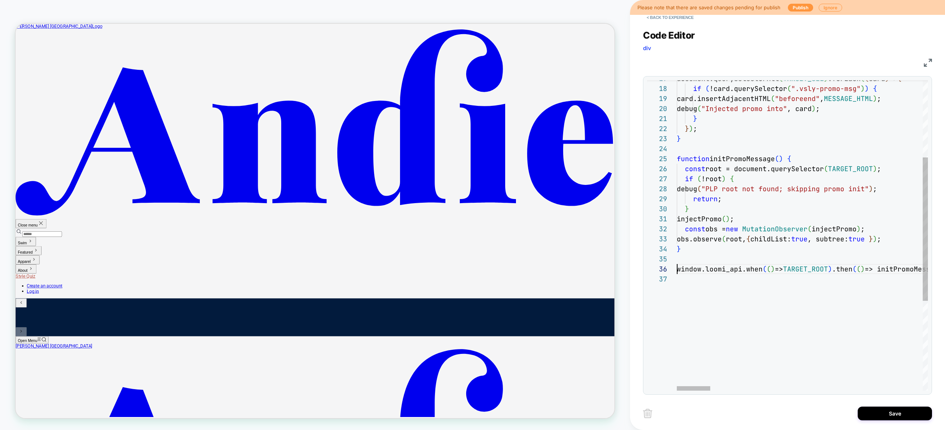
scroll to position [50, 0]
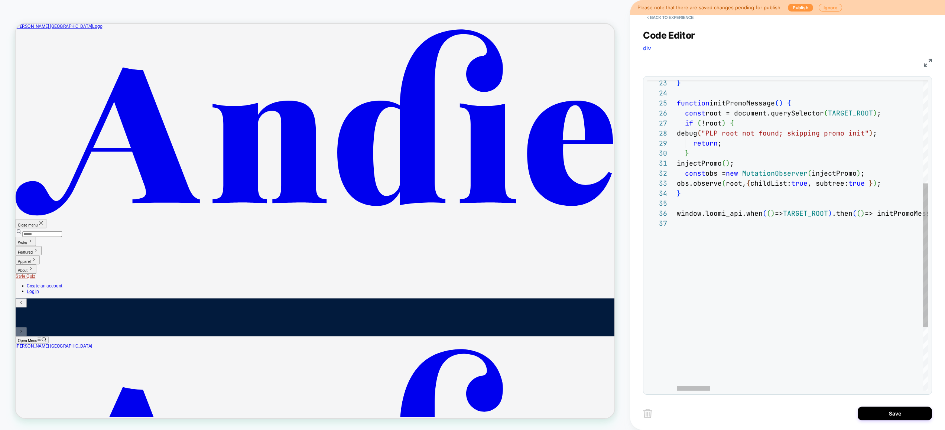
type textarea "**********"
click at [884, 410] on button "Save" at bounding box center [895, 414] width 74 height 14
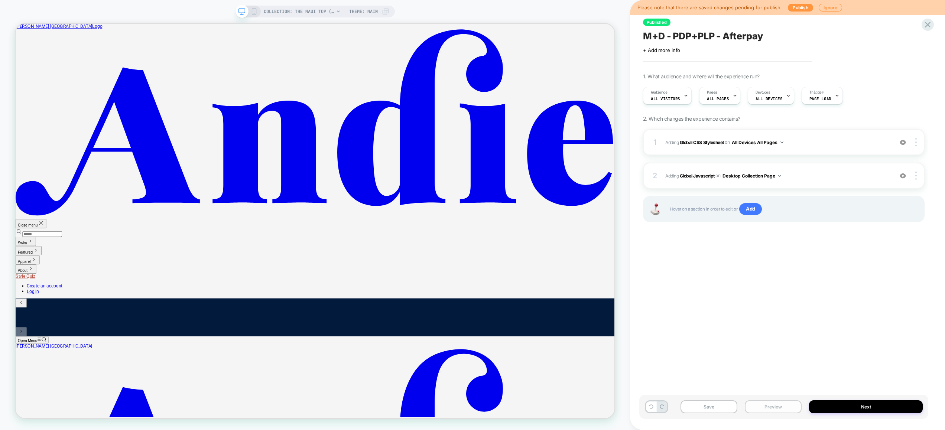
click at [765, 410] on button "Preview" at bounding box center [773, 406] width 57 height 13
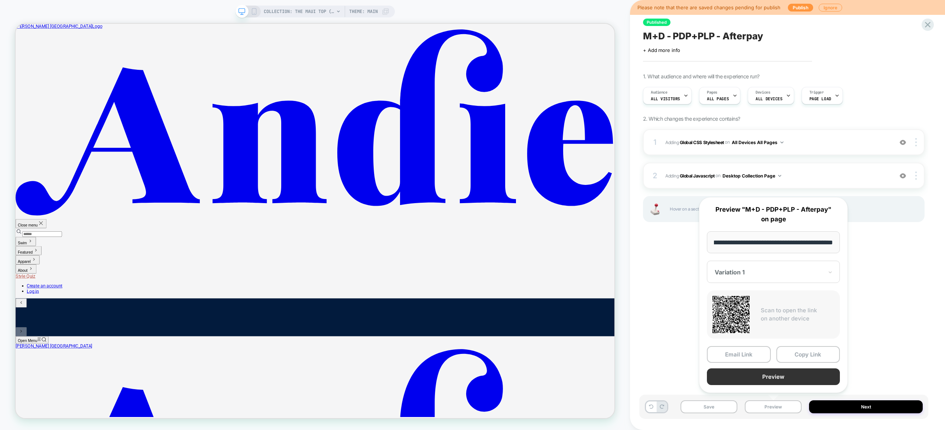
scroll to position [0, 0]
click at [771, 379] on button "Preview" at bounding box center [773, 377] width 133 height 17
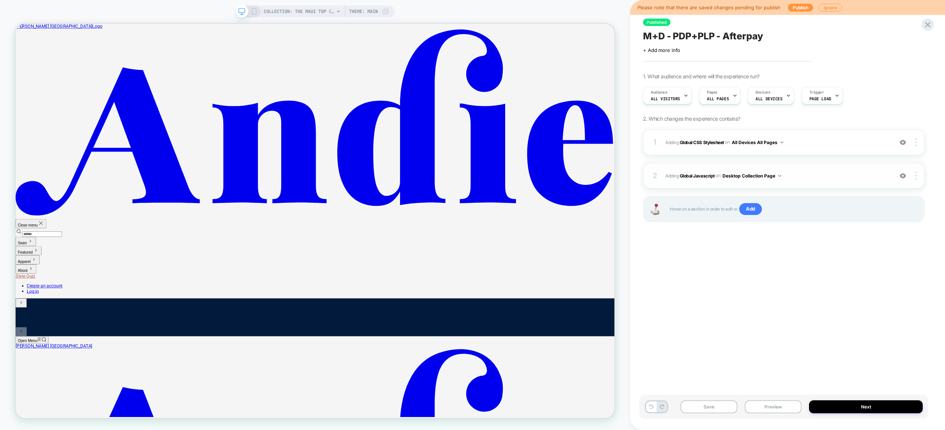
click at [828, 175] on span "Adding Global Javascript on Desktop Collection Page" at bounding box center [777, 175] width 224 height 9
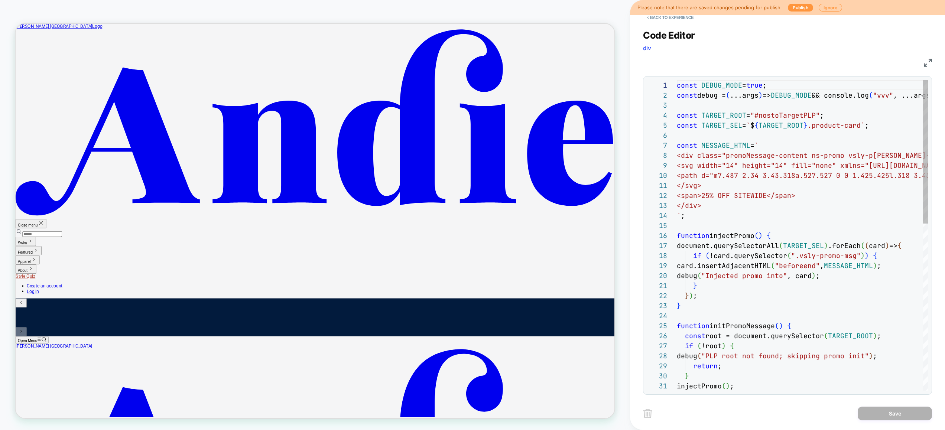
scroll to position [90, 0]
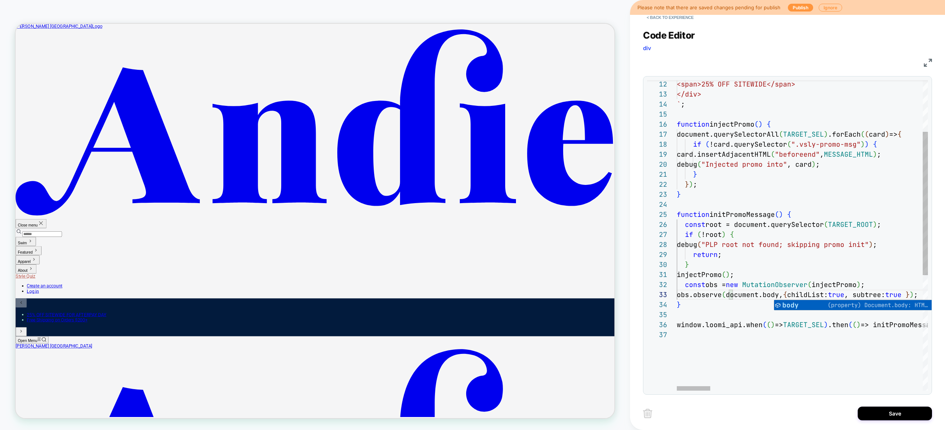
scroll to position [60, 0]
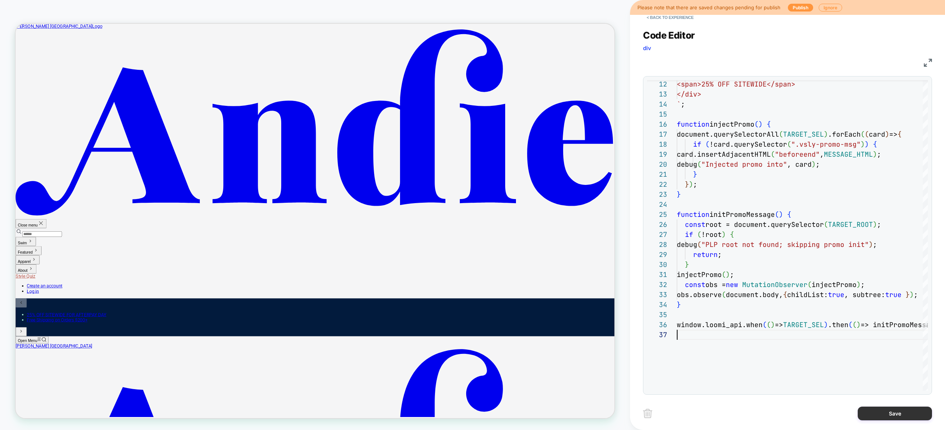
type textarea "**********"
click at [888, 412] on button "Save" at bounding box center [895, 414] width 74 height 14
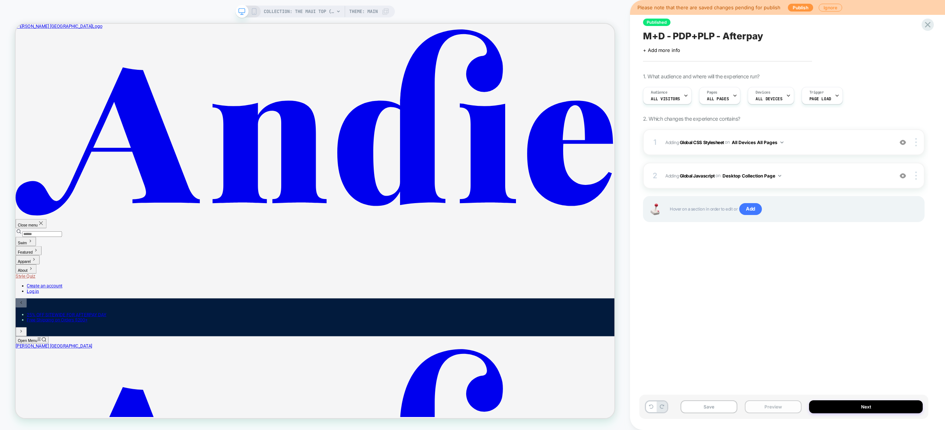
drag, startPoint x: 779, startPoint y: 409, endPoint x: 780, endPoint y: 400, distance: 8.6
click at [779, 408] on button "Preview" at bounding box center [773, 406] width 57 height 13
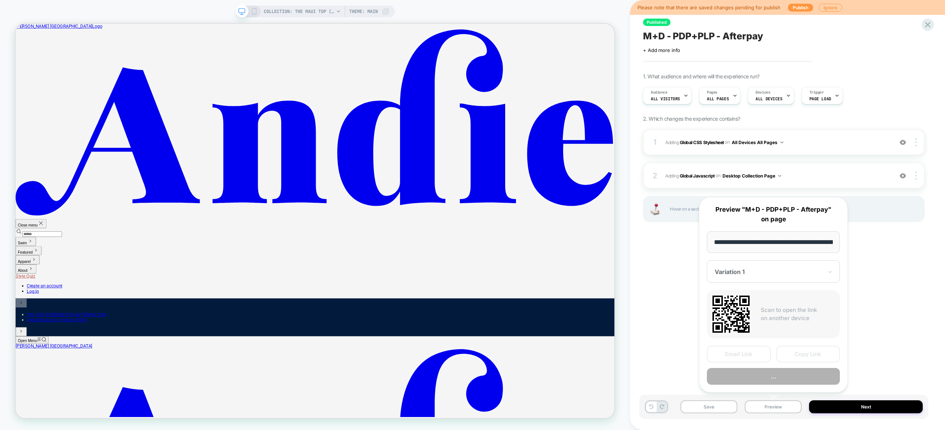
scroll to position [0, 91]
click at [778, 377] on button "..." at bounding box center [773, 377] width 133 height 17
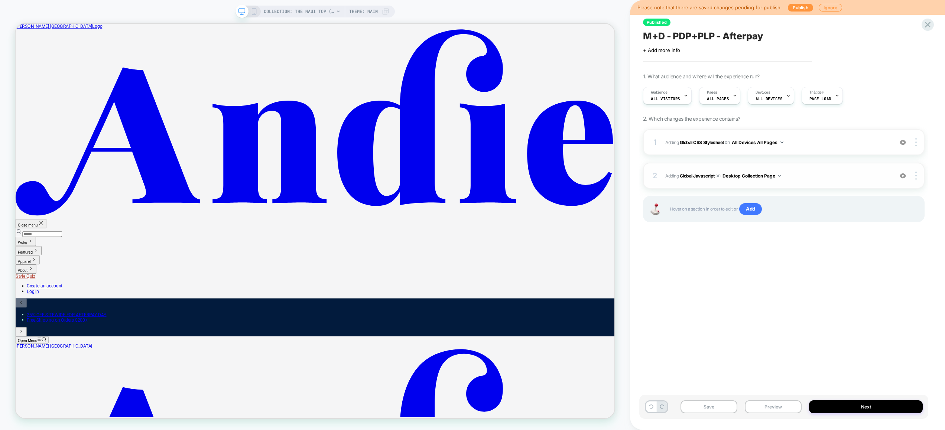
click at [806, 175] on span "Adding Global Javascript on Desktop Collection Page" at bounding box center [777, 175] width 224 height 9
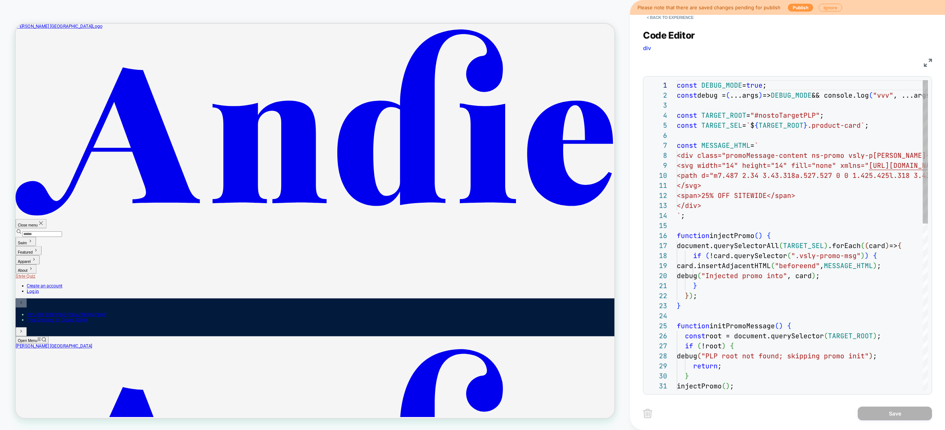
scroll to position [90, 0]
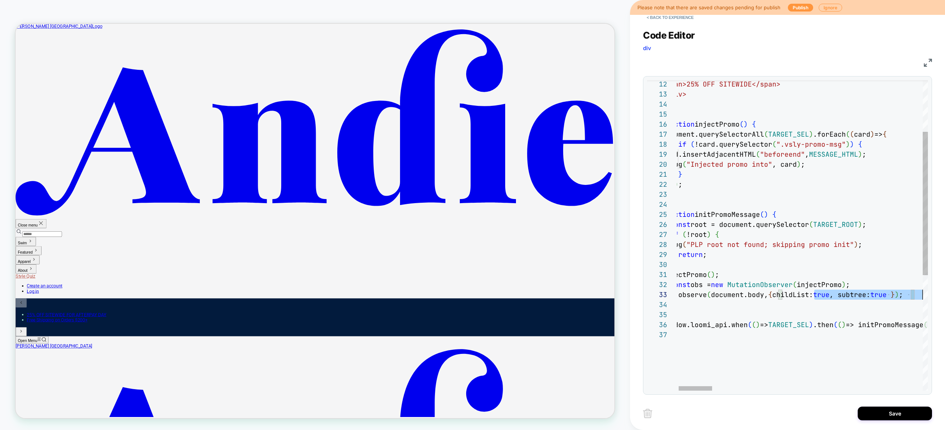
scroll to position [20, 261]
drag, startPoint x: 830, startPoint y: 294, endPoint x: 963, endPoint y: 295, distance: 133.0
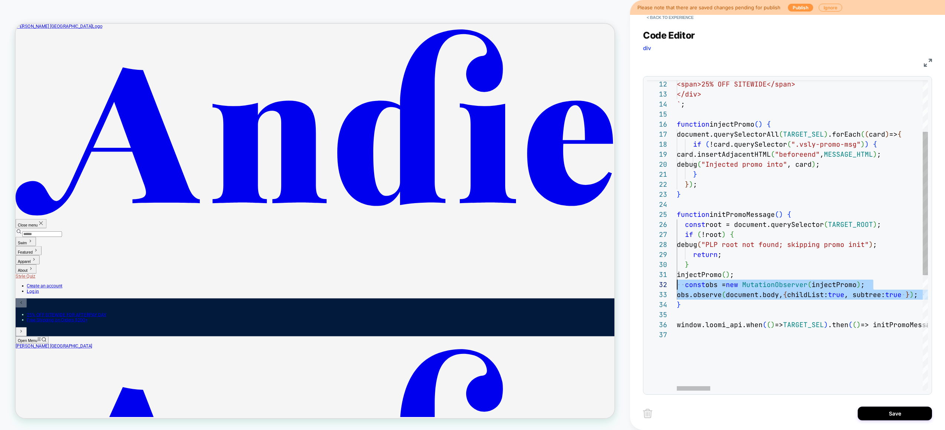
scroll to position [10, 8]
drag, startPoint x: 922, startPoint y: 296, endPoint x: 686, endPoint y: 285, distance: 235.8
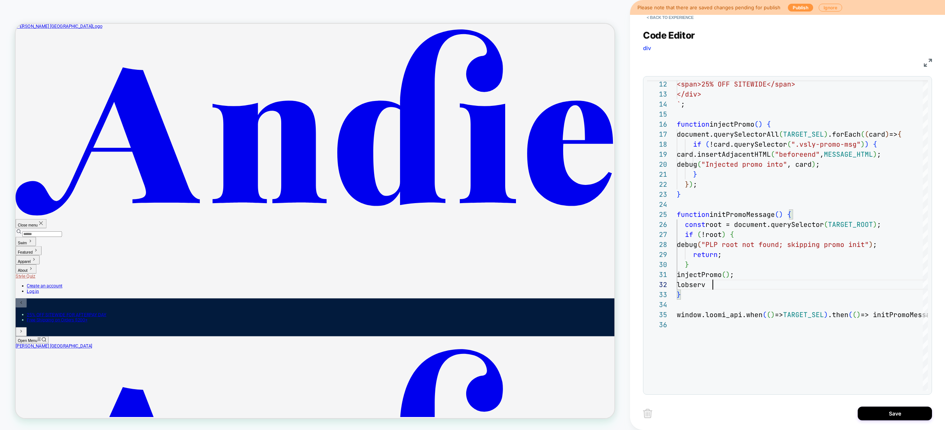
scroll to position [20, 4]
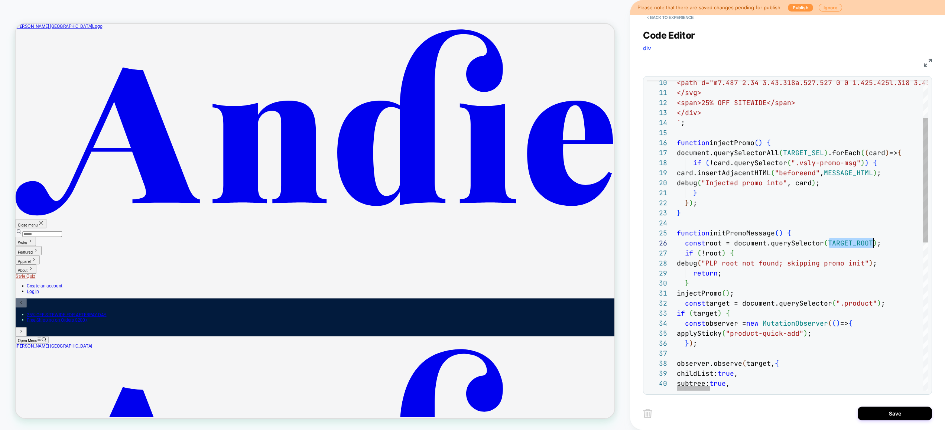
scroll to position [50, 192]
drag, startPoint x: 797, startPoint y: 293, endPoint x: 665, endPoint y: 289, distance: 132.7
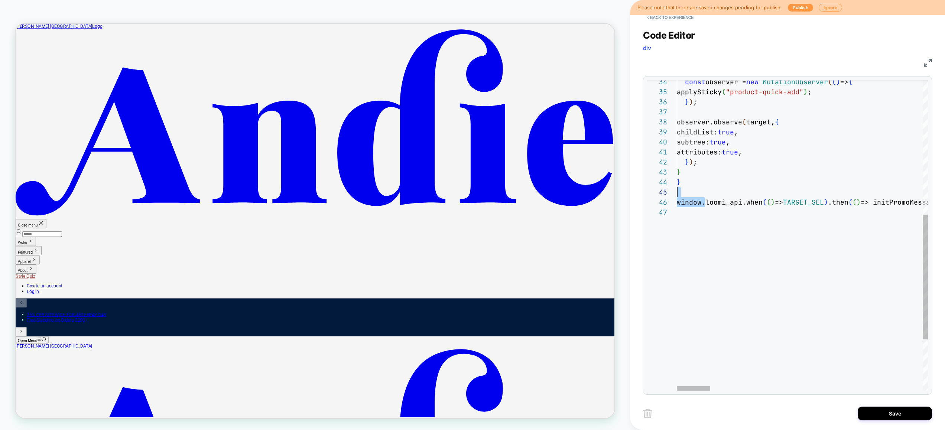
scroll to position [40, 0]
drag, startPoint x: 705, startPoint y: 204, endPoint x: 641, endPoint y: 194, distance: 64.6
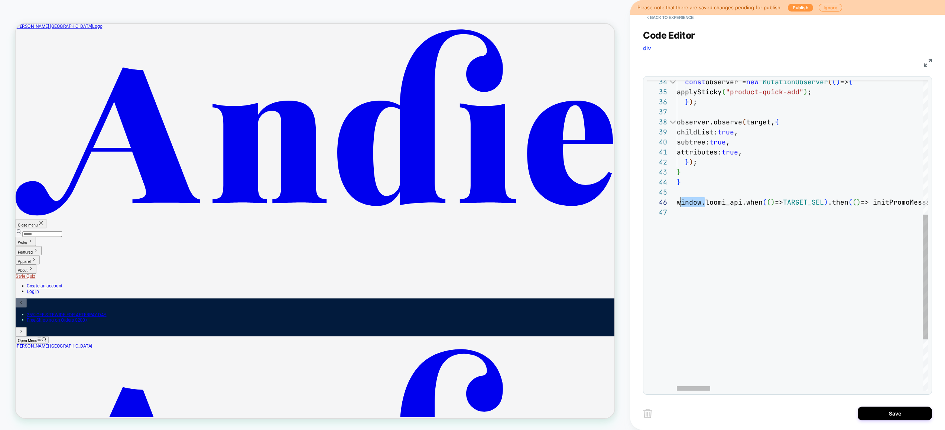
scroll to position [50, 0]
drag, startPoint x: 705, startPoint y: 205, endPoint x: 671, endPoint y: 204, distance: 33.5
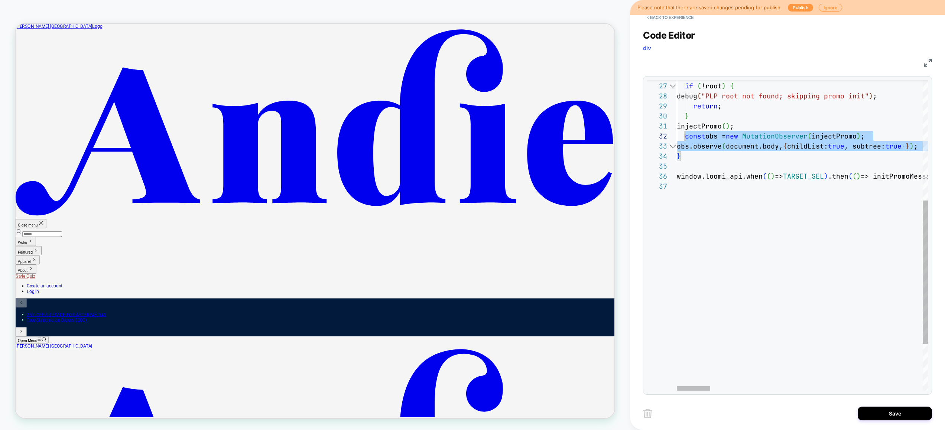
scroll to position [10, 8]
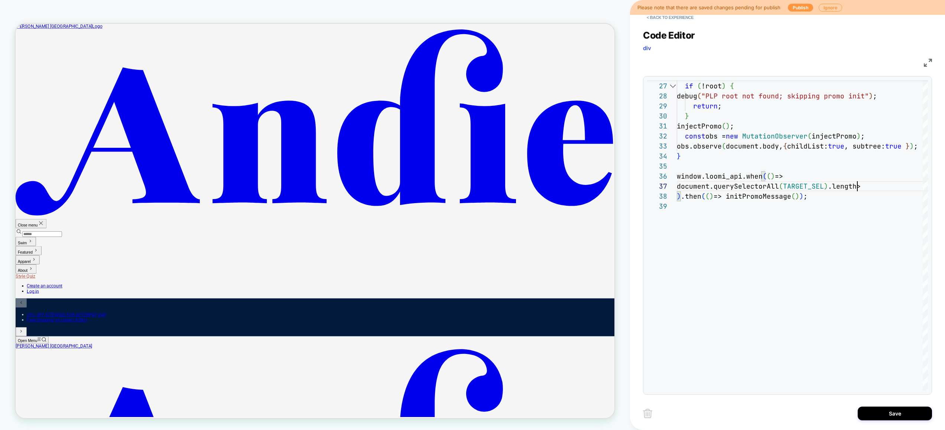
scroll to position [60, 185]
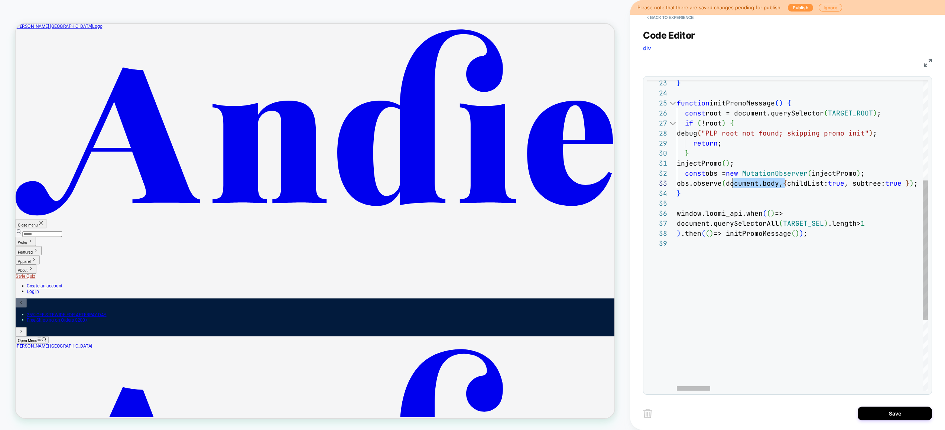
drag, startPoint x: 784, startPoint y: 184, endPoint x: 733, endPoint y: 184, distance: 51.3
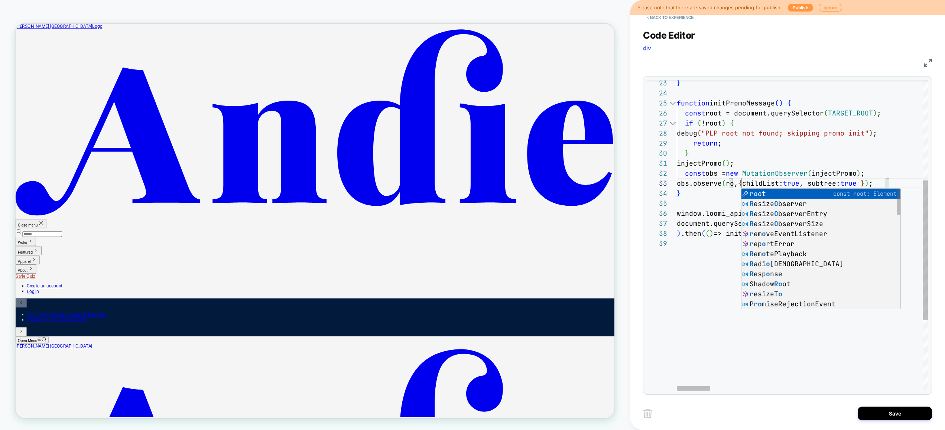
scroll to position [20, 72]
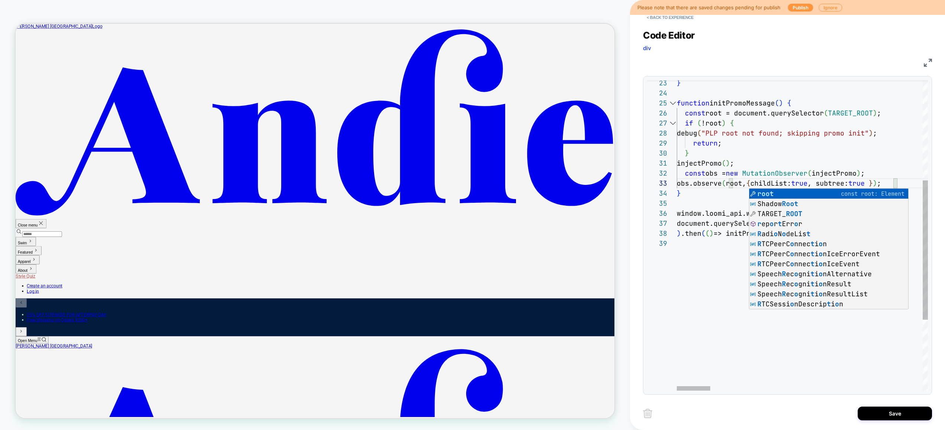
drag, startPoint x: 700, startPoint y: 269, endPoint x: 705, endPoint y: 276, distance: 9.0
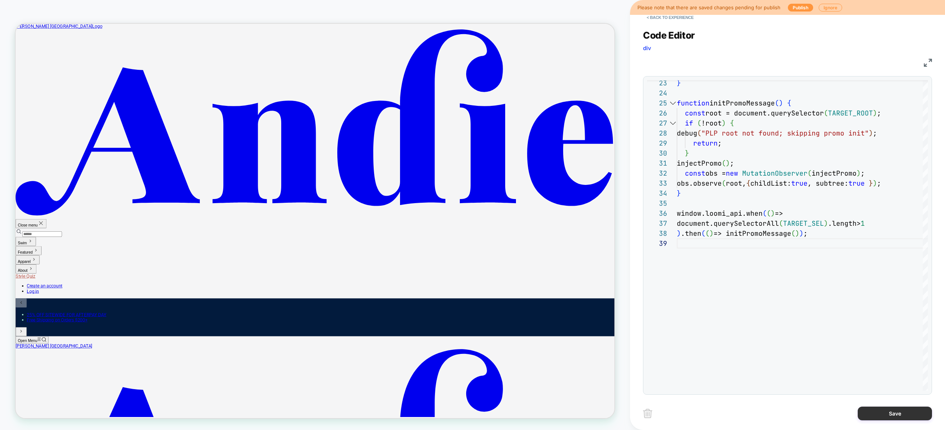
type textarea "**********"
click at [890, 416] on button "Save" at bounding box center [895, 414] width 74 height 14
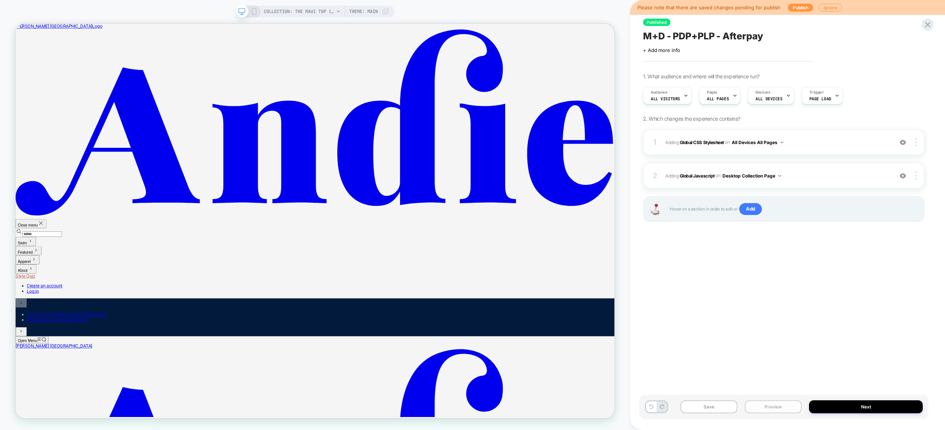
click at [789, 407] on button "Preview" at bounding box center [773, 406] width 57 height 13
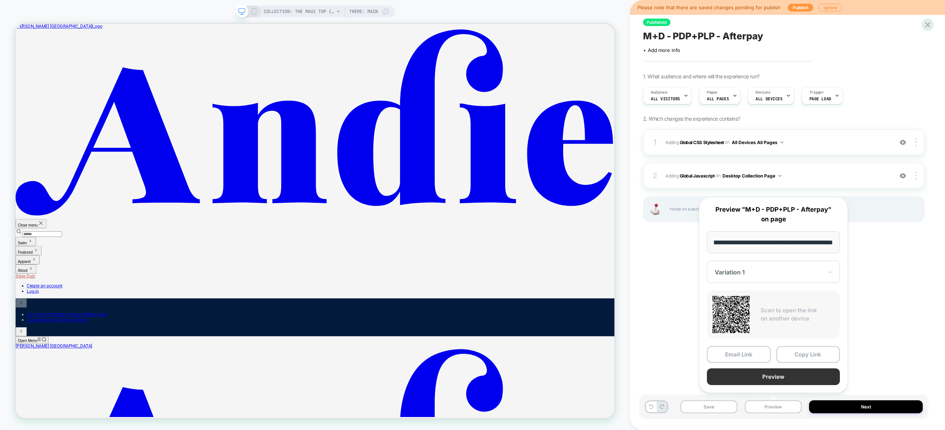
scroll to position [0, 0]
click at [783, 383] on button "Preview" at bounding box center [773, 377] width 133 height 17
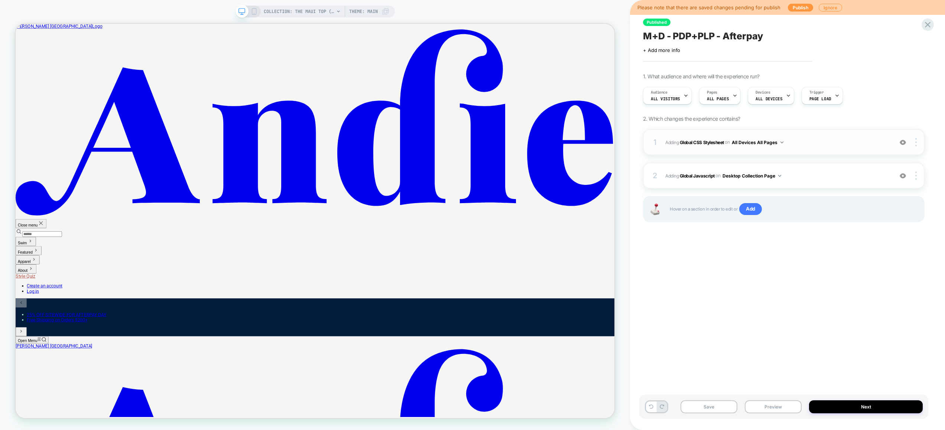
click at [814, 144] on span "Adding Global CSS Stylesheet on All Devices All Pages" at bounding box center [777, 142] width 224 height 9
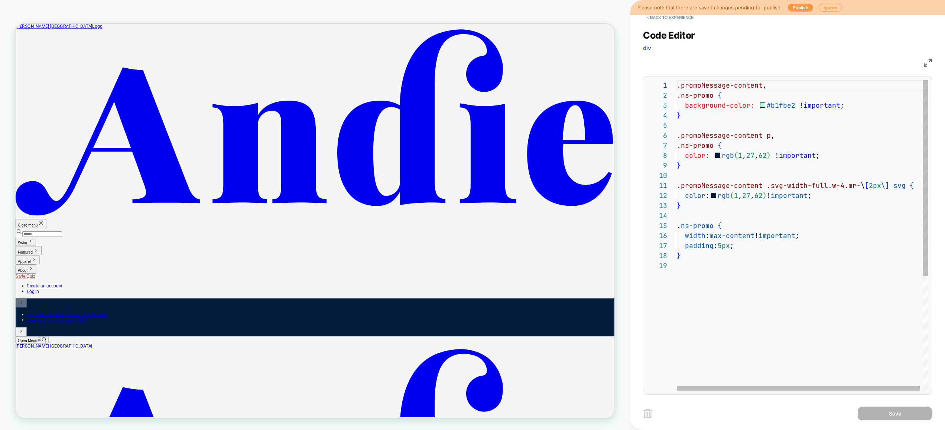
scroll to position [80, 0]
click at [752, 327] on div ".promoMessage-content , .ns-promo { background-color: #b1fbe2 !important ; } .p…" at bounding box center [804, 325] width 254 height 491
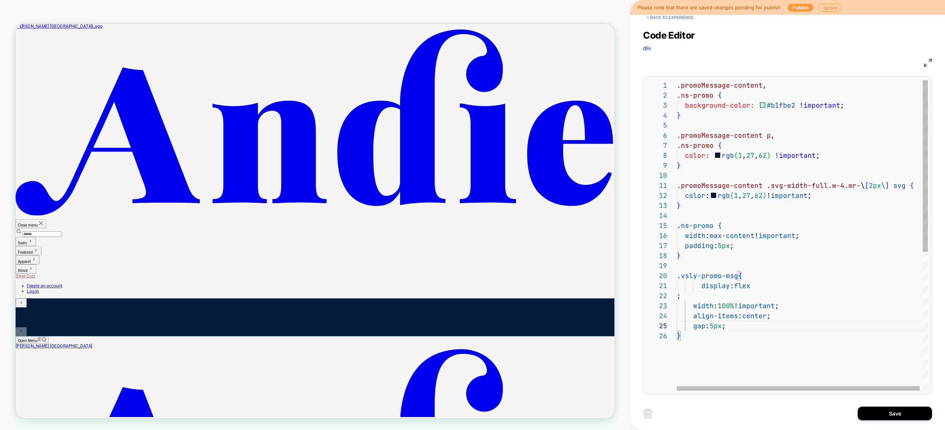
scroll to position [10, 4]
click at [681, 298] on div ".promoMessage-content , .ns-promo { background-color: #b1fbe2 !important ; } .p…" at bounding box center [804, 360] width 254 height 561
click at [703, 287] on div ".promoMessage-content , .ns-promo { background-color: #b1fbe2 !important ; } .p…" at bounding box center [804, 355] width 254 height 551
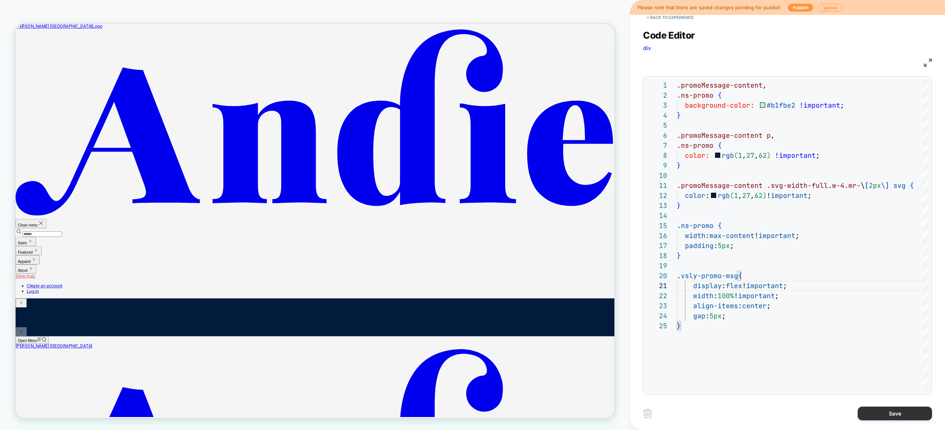
type textarea "**********"
click at [875, 411] on button "Save" at bounding box center [895, 414] width 74 height 14
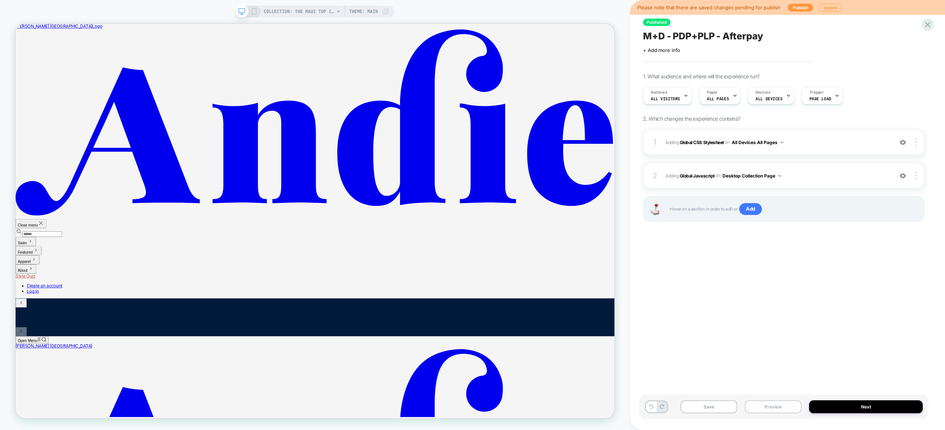
click at [790, 410] on button "Preview" at bounding box center [773, 406] width 57 height 13
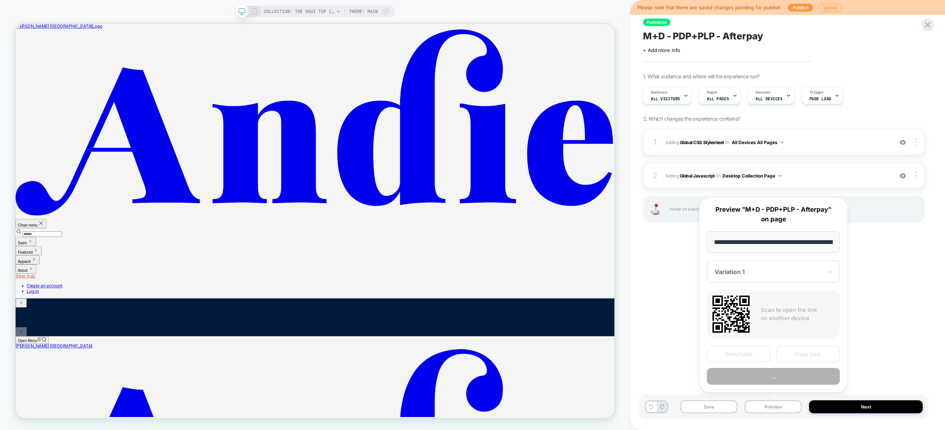
scroll to position [0, 91]
click at [786, 377] on button "Preview" at bounding box center [773, 377] width 133 height 17
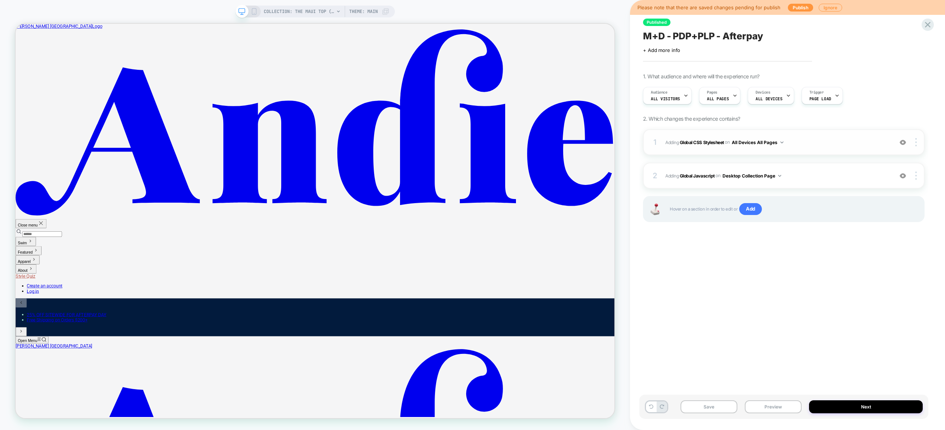
click at [814, 142] on span "Adding Global CSS Stylesheet on All Devices All Pages" at bounding box center [777, 142] width 224 height 9
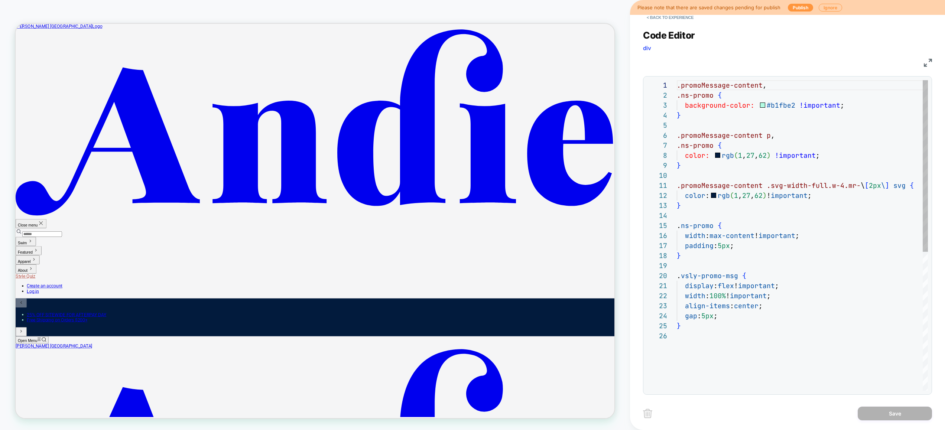
scroll to position [100, 0]
type textarea "**********"
click at [794, 318] on div ".promoMessage-content , .ns-promo { background-color: #b1fbe2 !important ; } .p…" at bounding box center [804, 360] width 254 height 561
click at [675, 17] on button "< Back to experience" at bounding box center [670, 18] width 54 height 12
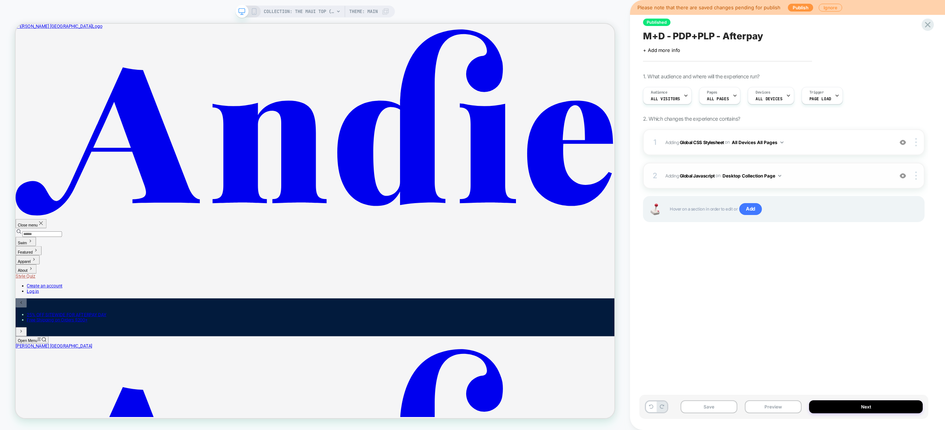
click at [815, 176] on span "Adding Global Javascript on Desktop Collection Page" at bounding box center [777, 175] width 224 height 9
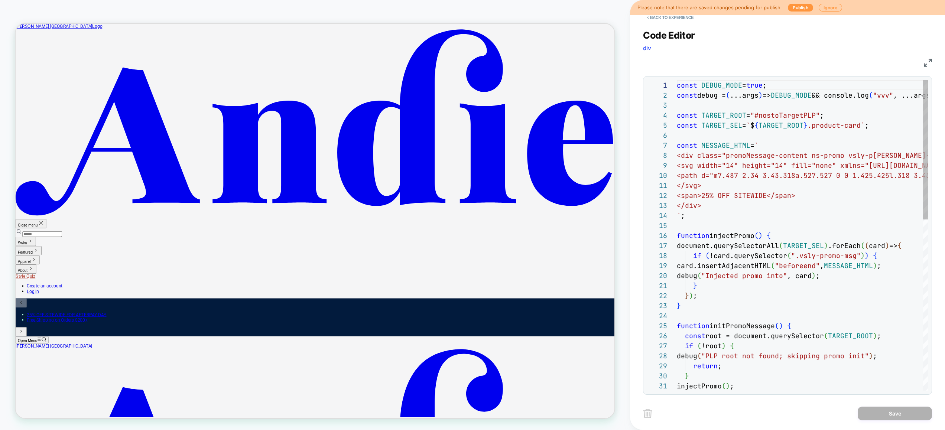
scroll to position [90, 0]
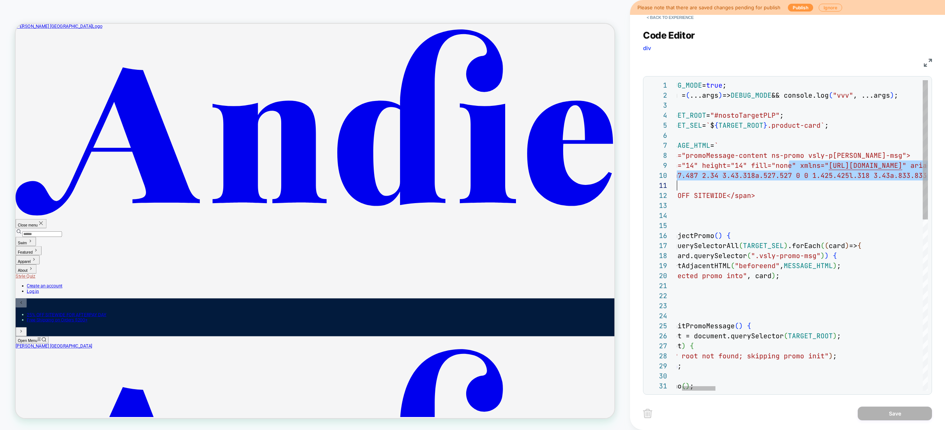
drag, startPoint x: 831, startPoint y: 166, endPoint x: 882, endPoint y: 177, distance: 51.7
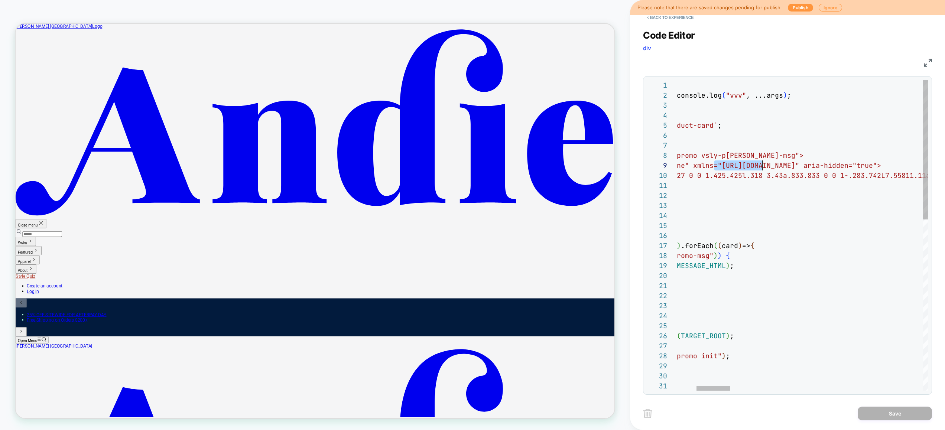
scroll to position [80, 0]
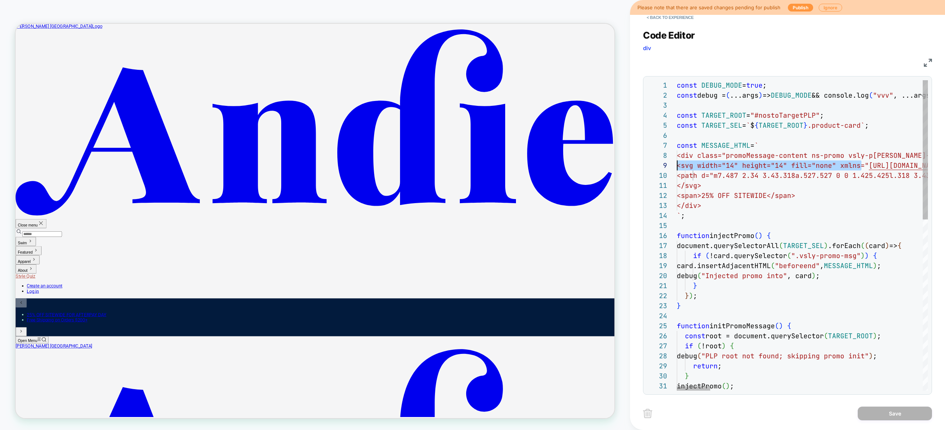
drag, startPoint x: 821, startPoint y: 165, endPoint x: 642, endPoint y: 164, distance: 178.7
type textarea "**********"
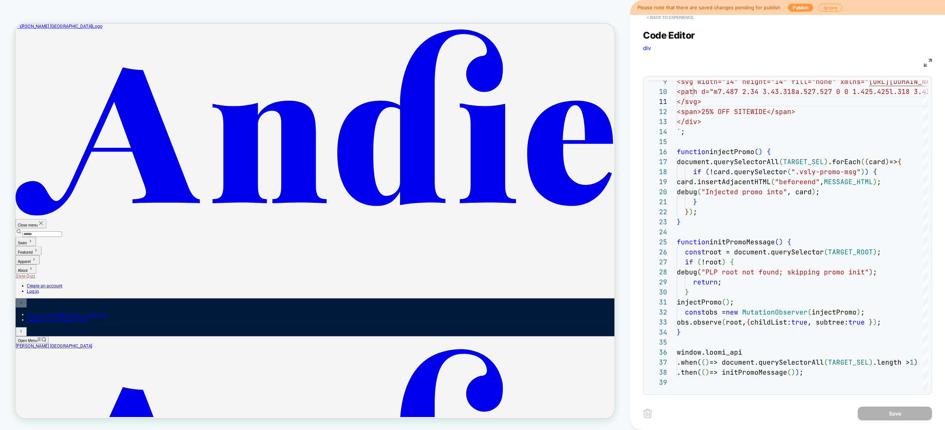
click at [679, 20] on button "< Back to experience" at bounding box center [670, 18] width 54 height 12
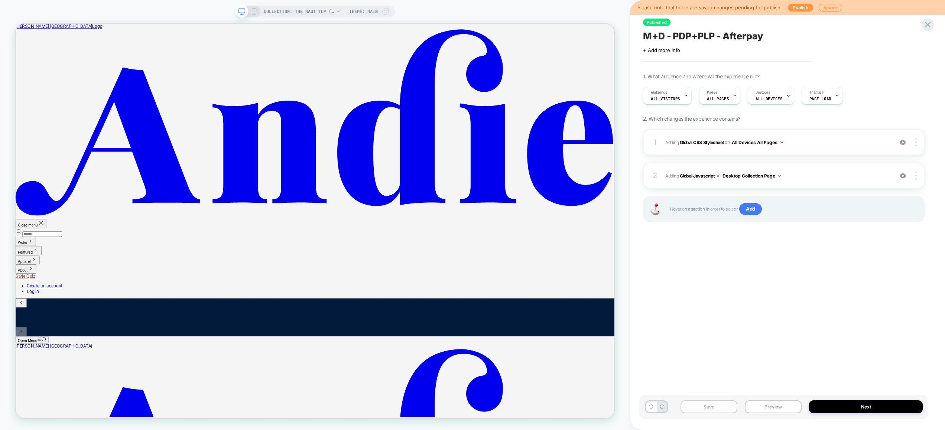
click at [728, 407] on button "Save" at bounding box center [709, 406] width 57 height 13
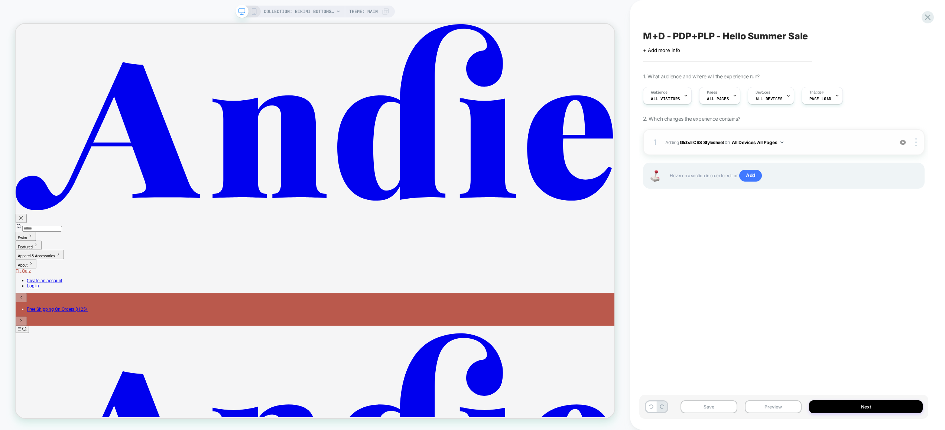
click at [827, 144] on span "Adding Global CSS Stylesheet on All Devices All Pages" at bounding box center [777, 142] width 224 height 9
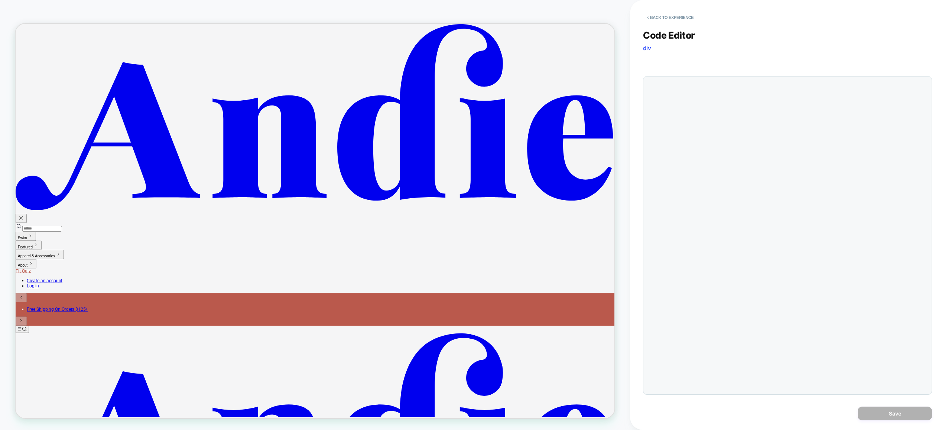
scroll to position [100, 0]
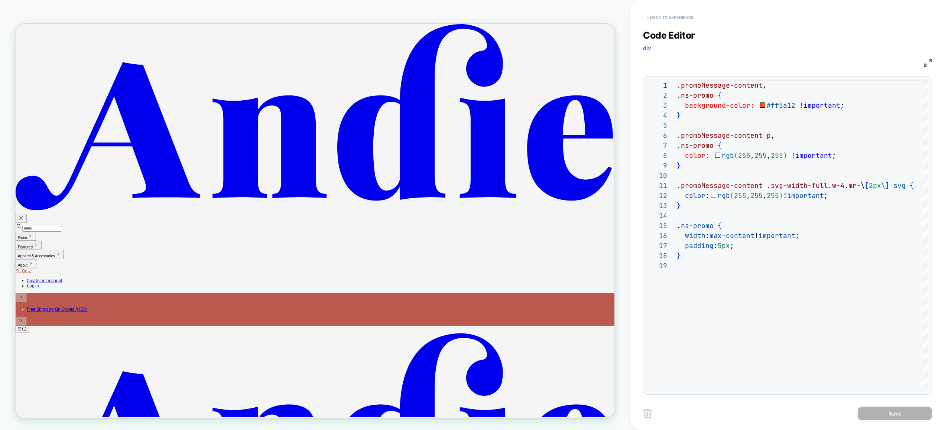
click at [668, 13] on button "< Back to experience" at bounding box center [670, 18] width 54 height 12
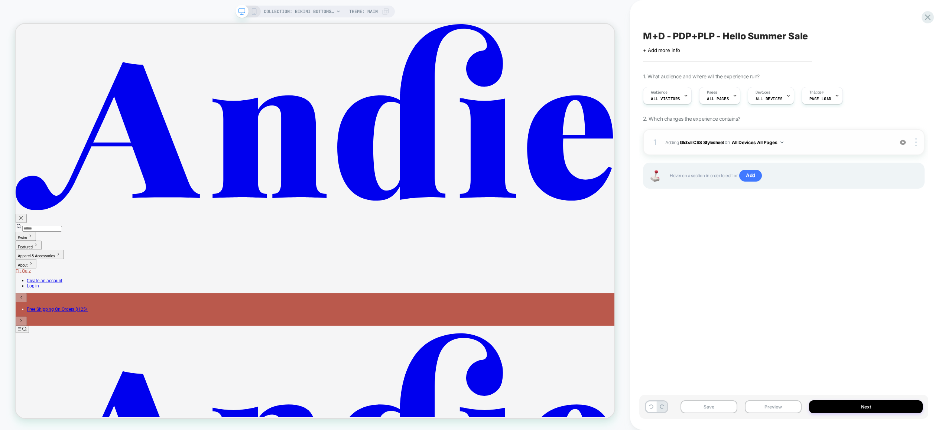
click at [843, 143] on span "Adding Global CSS Stylesheet on All Devices All Pages" at bounding box center [777, 142] width 224 height 9
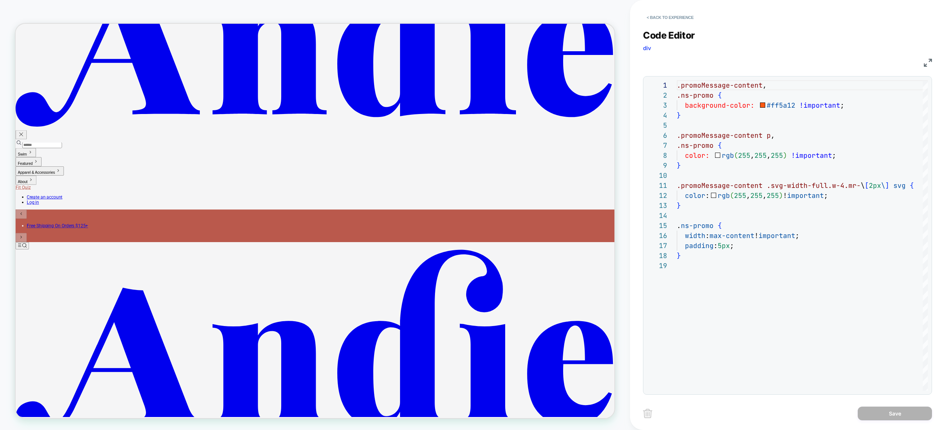
scroll to position [0, 0]
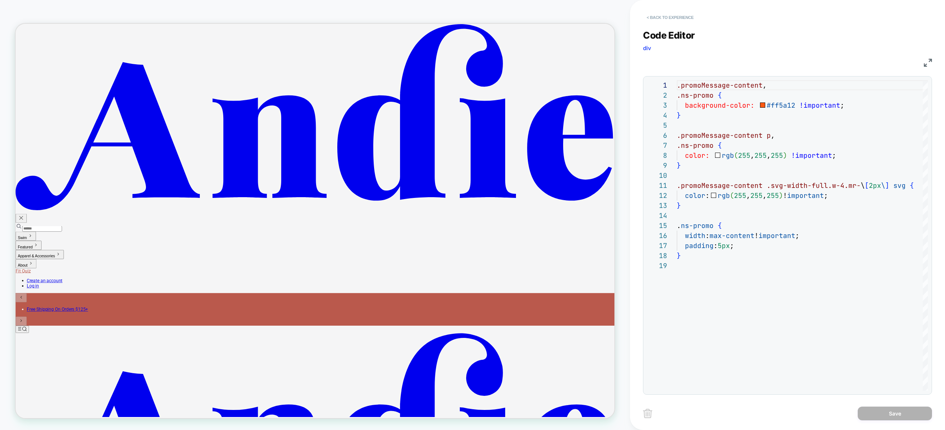
click at [684, 19] on button "< Back to experience" at bounding box center [670, 18] width 54 height 12
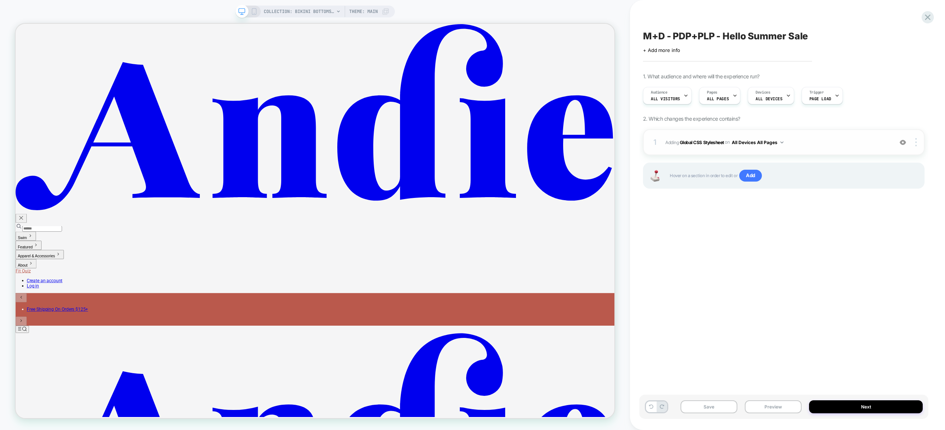
click at [905, 142] on img at bounding box center [903, 142] width 6 height 6
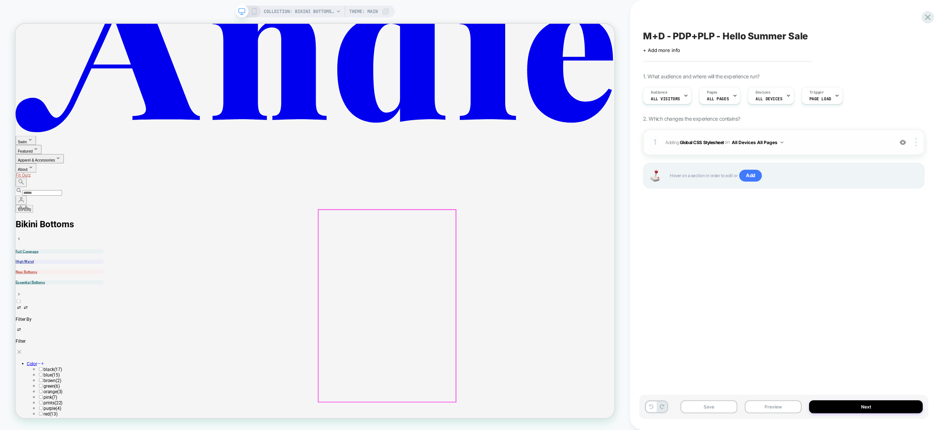
scroll to position [620, 0]
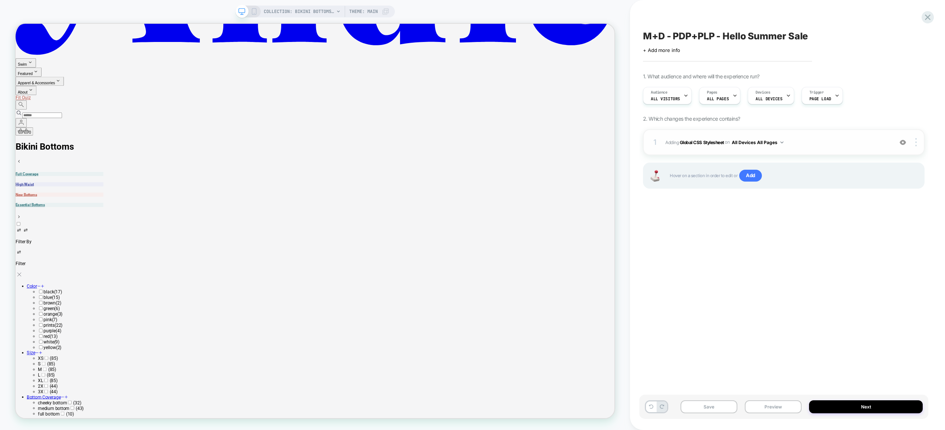
click at [904, 144] on img at bounding box center [903, 142] width 6 height 6
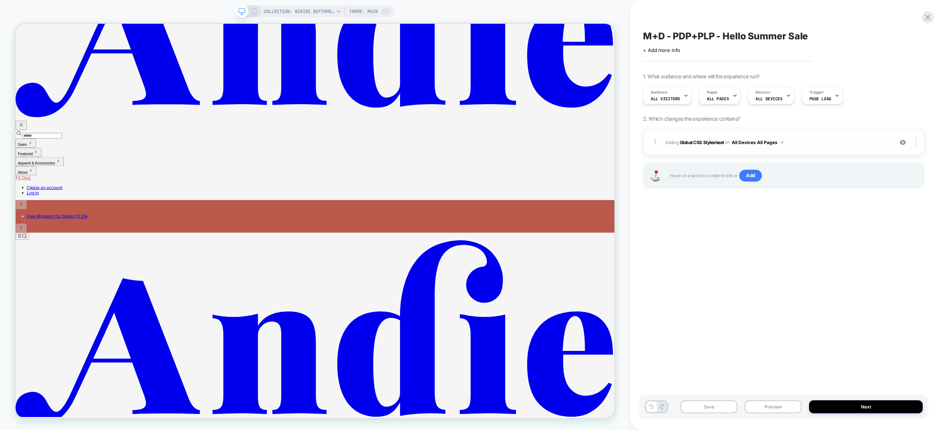
scroll to position [0, 0]
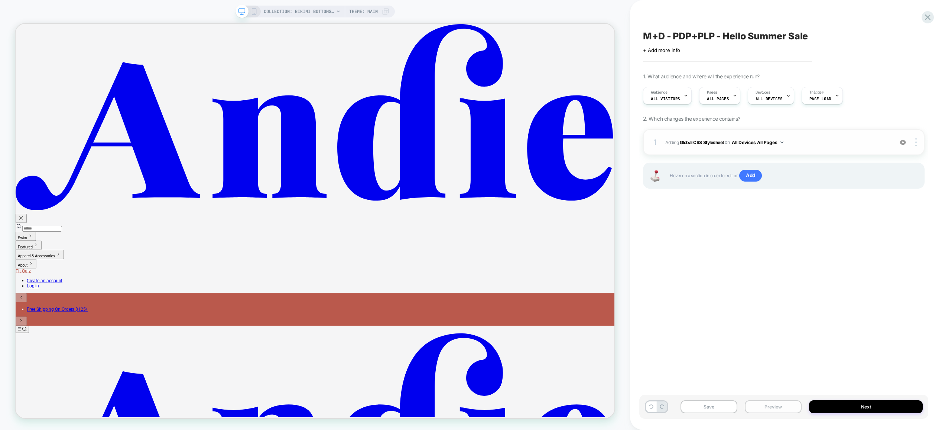
click at [786, 403] on button "Preview" at bounding box center [773, 406] width 57 height 13
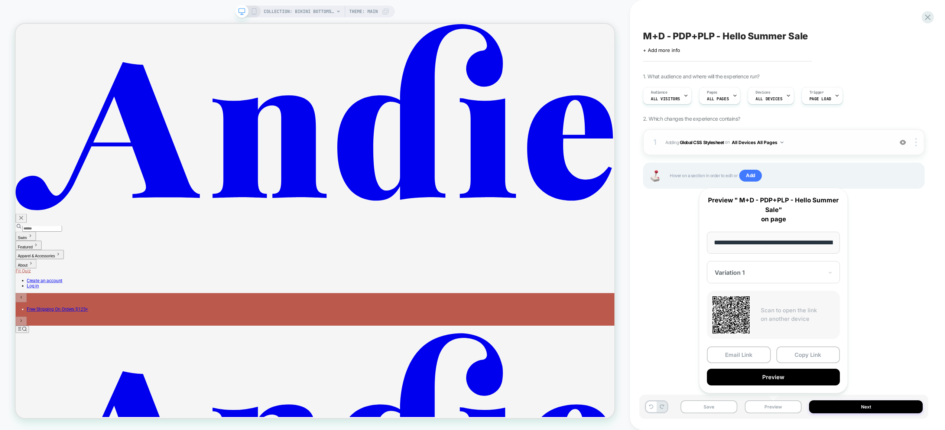
click at [781, 377] on button "Preview" at bounding box center [773, 377] width 133 height 17
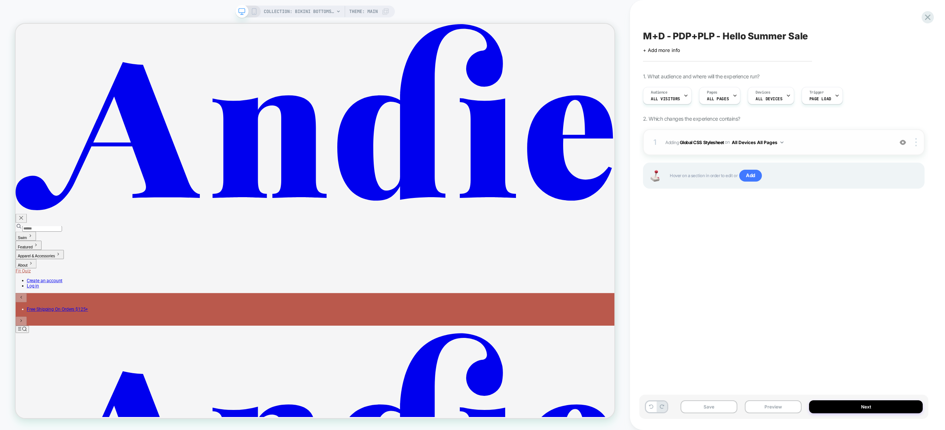
click at [816, 143] on span "Adding Global CSS Stylesheet on All Devices All Pages" at bounding box center [777, 142] width 224 height 9
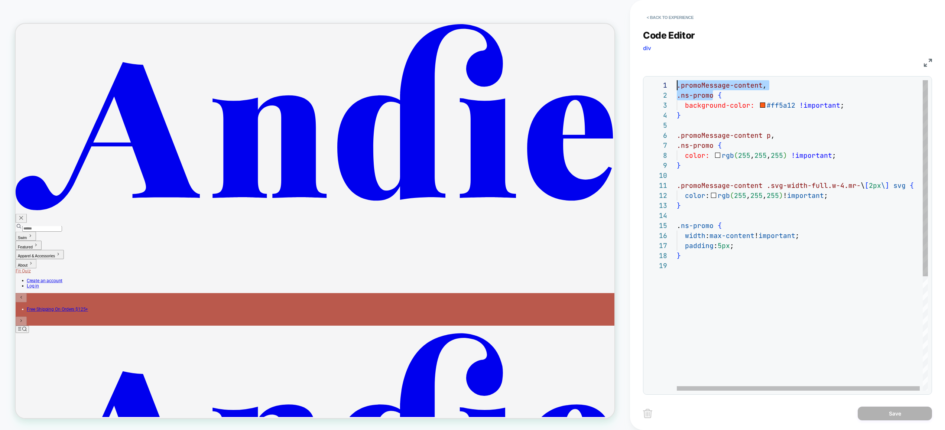
drag, startPoint x: 714, startPoint y: 95, endPoint x: 638, endPoint y: 75, distance: 78.4
click at [677, 80] on div ".promoMessage-content , .ns-promo { background-color: #ff5a12 !important ; } .p…" at bounding box center [804, 325] width 254 height 491
drag, startPoint x: 762, startPoint y: 186, endPoint x: 666, endPoint y: 184, distance: 95.9
click at [677, 184] on div ".promoMessage-content , .ns-promo { background-color: #ff5a12 !important ; } .p…" at bounding box center [804, 325] width 254 height 491
type textarea "**********"
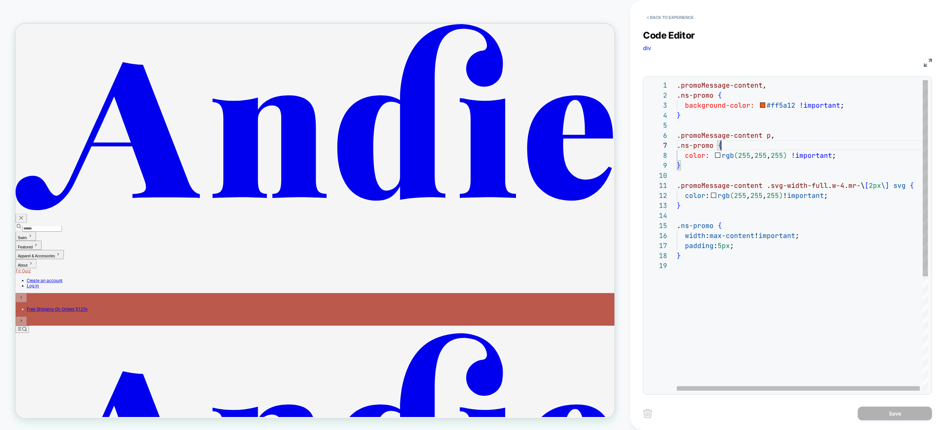
scroll to position [60, 44]
click at [873, 142] on div ".promoMessage-content , .ns-promo { background-color: #ff5a12 !important ; } .p…" at bounding box center [804, 325] width 254 height 491
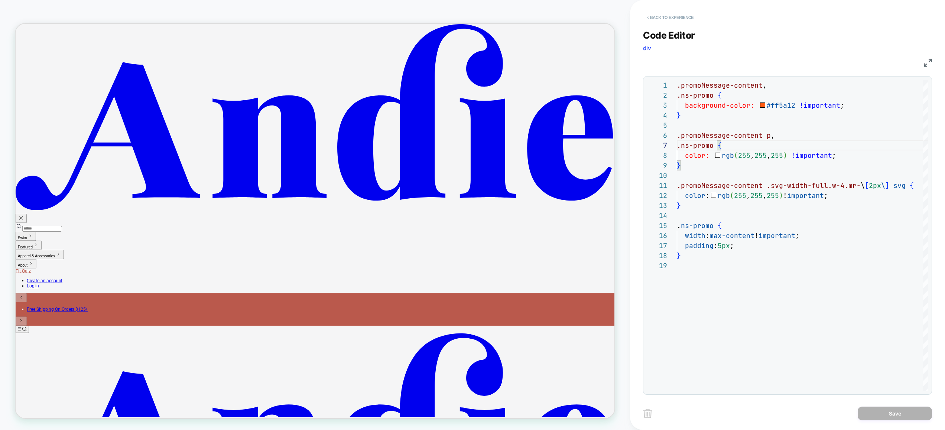
click at [672, 21] on button "< Back to experience" at bounding box center [670, 18] width 54 height 12
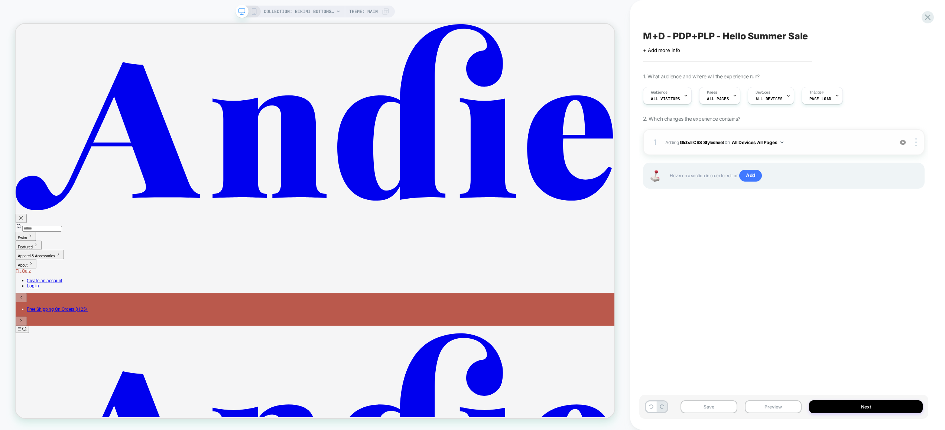
click at [901, 141] on img at bounding box center [903, 142] width 6 height 6
click at [770, 406] on button "Preview" at bounding box center [773, 406] width 57 height 13
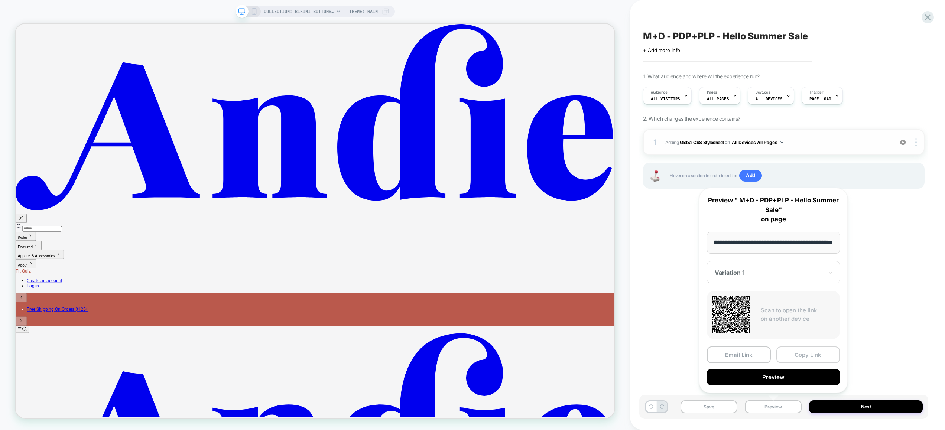
scroll to position [0, 0]
click at [799, 356] on button "Copy Link" at bounding box center [808, 355] width 64 height 17
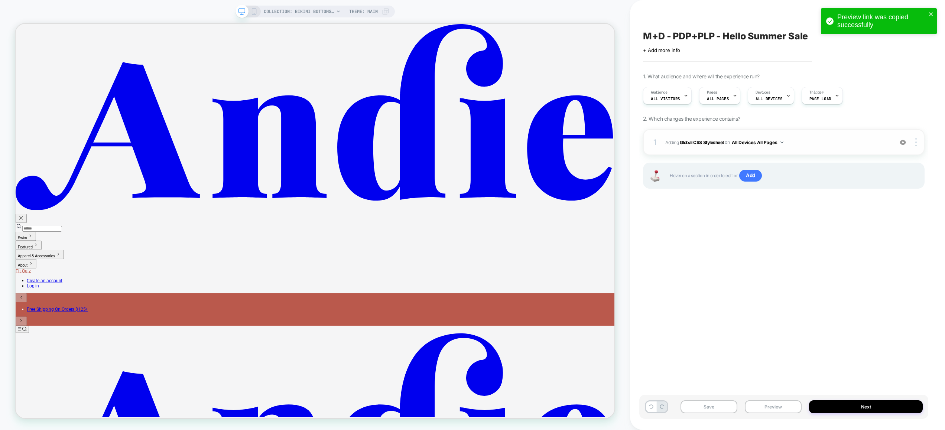
click at [798, 357] on div "M+D - PDP+PLP - Hello Summer Sale Click to edit experience details + Add more i…" at bounding box center [783, 214] width 289 height 415
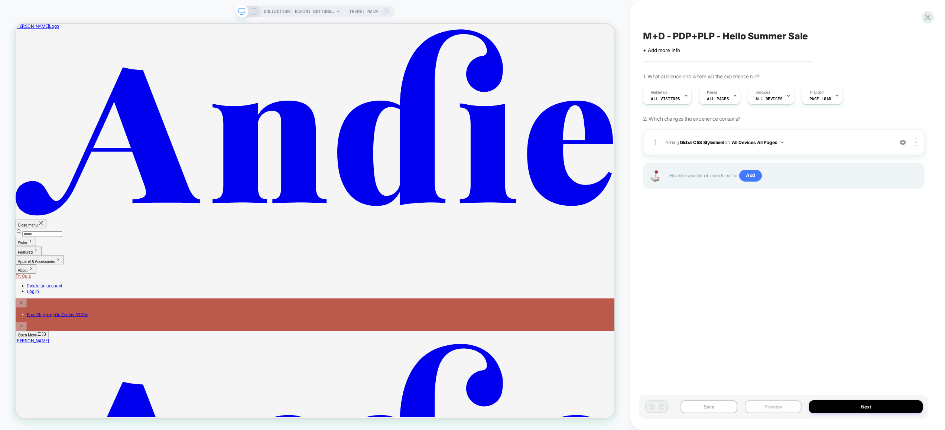
click at [773, 408] on button "Preview" at bounding box center [773, 406] width 57 height 13
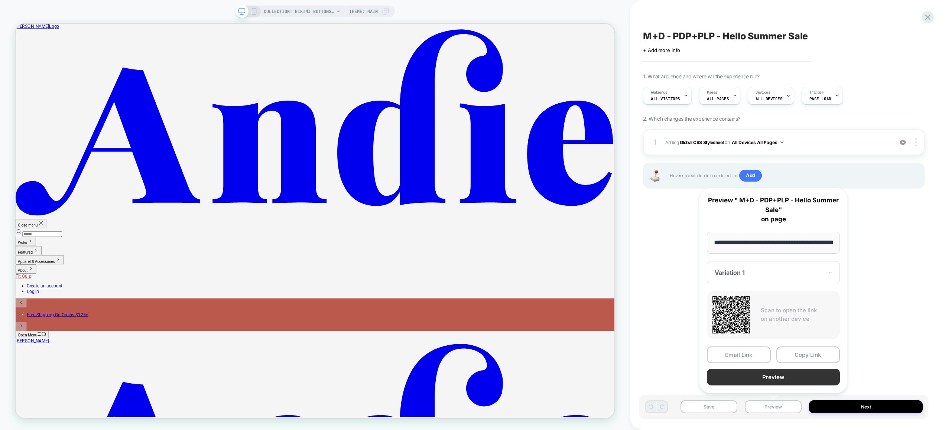
click at [779, 376] on button "Preview" at bounding box center [773, 377] width 133 height 17
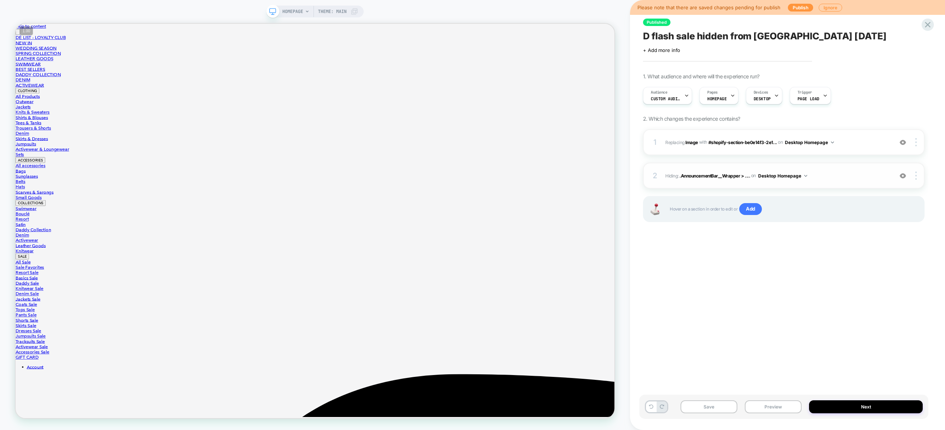
click at [903, 176] on img at bounding box center [903, 176] width 6 height 6
click at [770, 403] on button "Preview" at bounding box center [773, 406] width 57 height 13
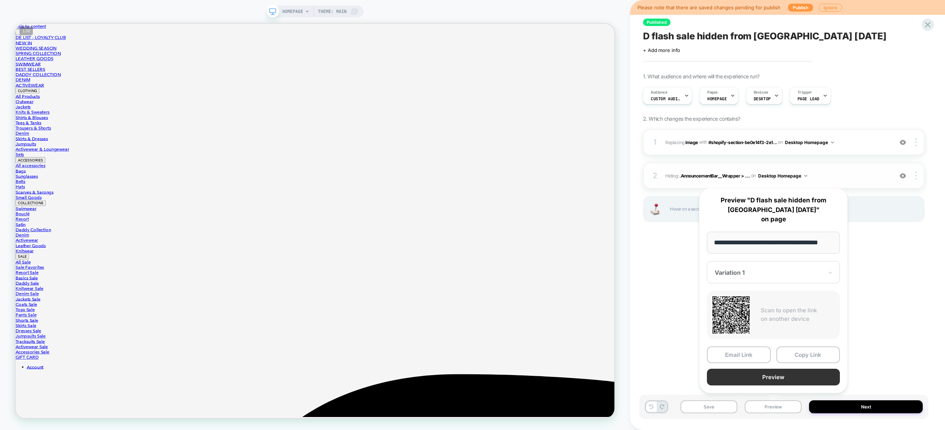
click at [775, 378] on button "Preview" at bounding box center [773, 377] width 133 height 17
